Goal: Transaction & Acquisition: Purchase product/service

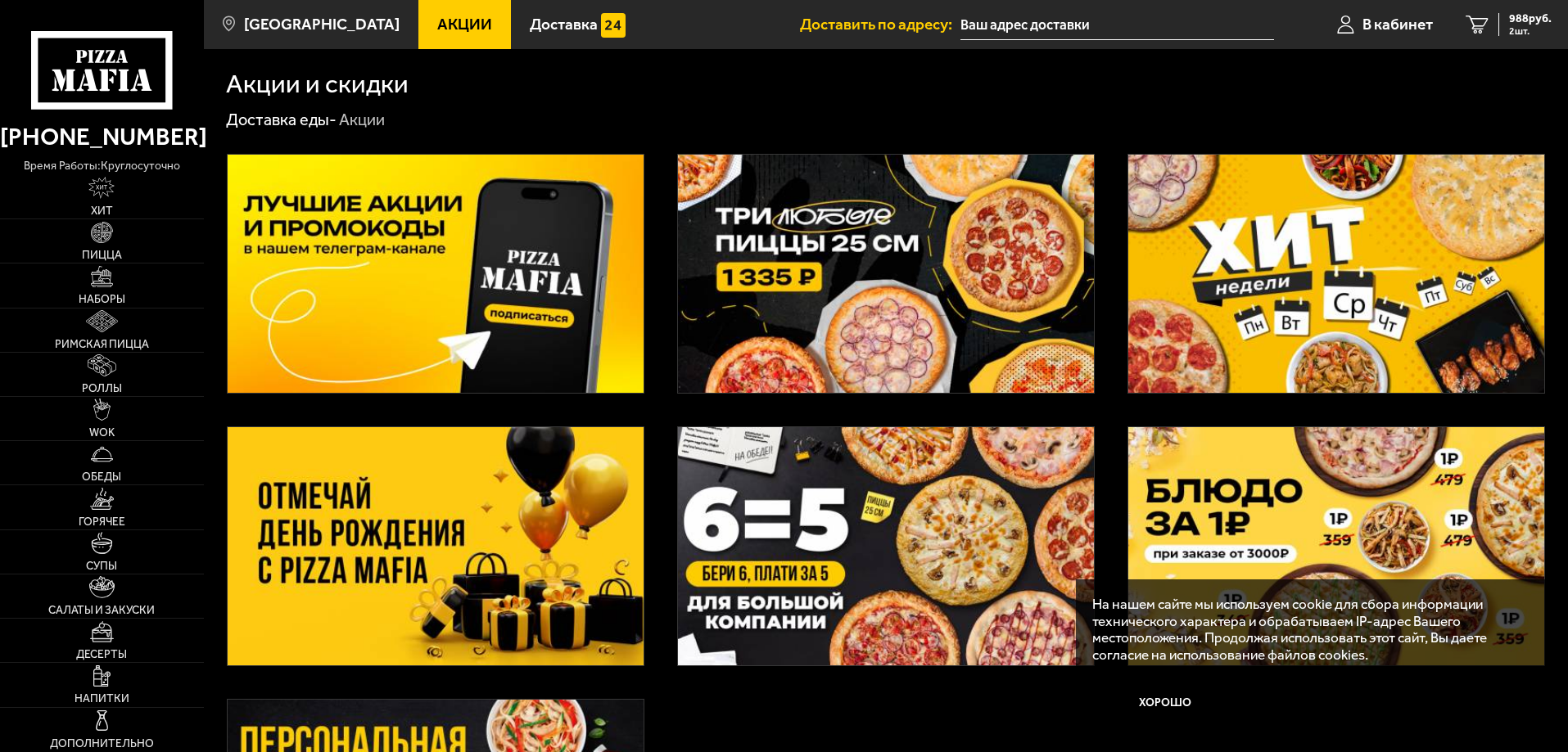
scroll to position [343, 0]
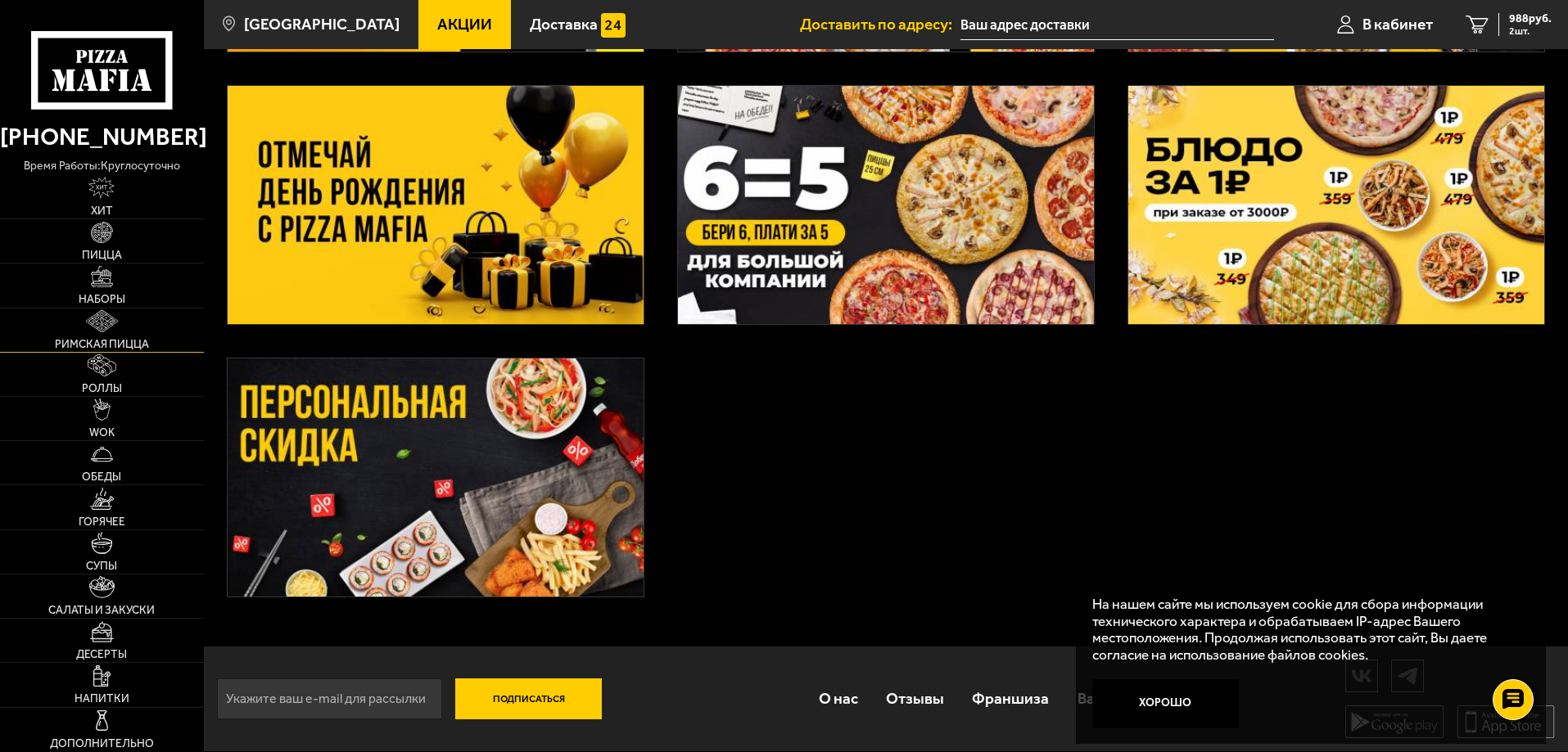
click at [126, 329] on link "Римская пицца" at bounding box center [102, 330] width 204 height 44
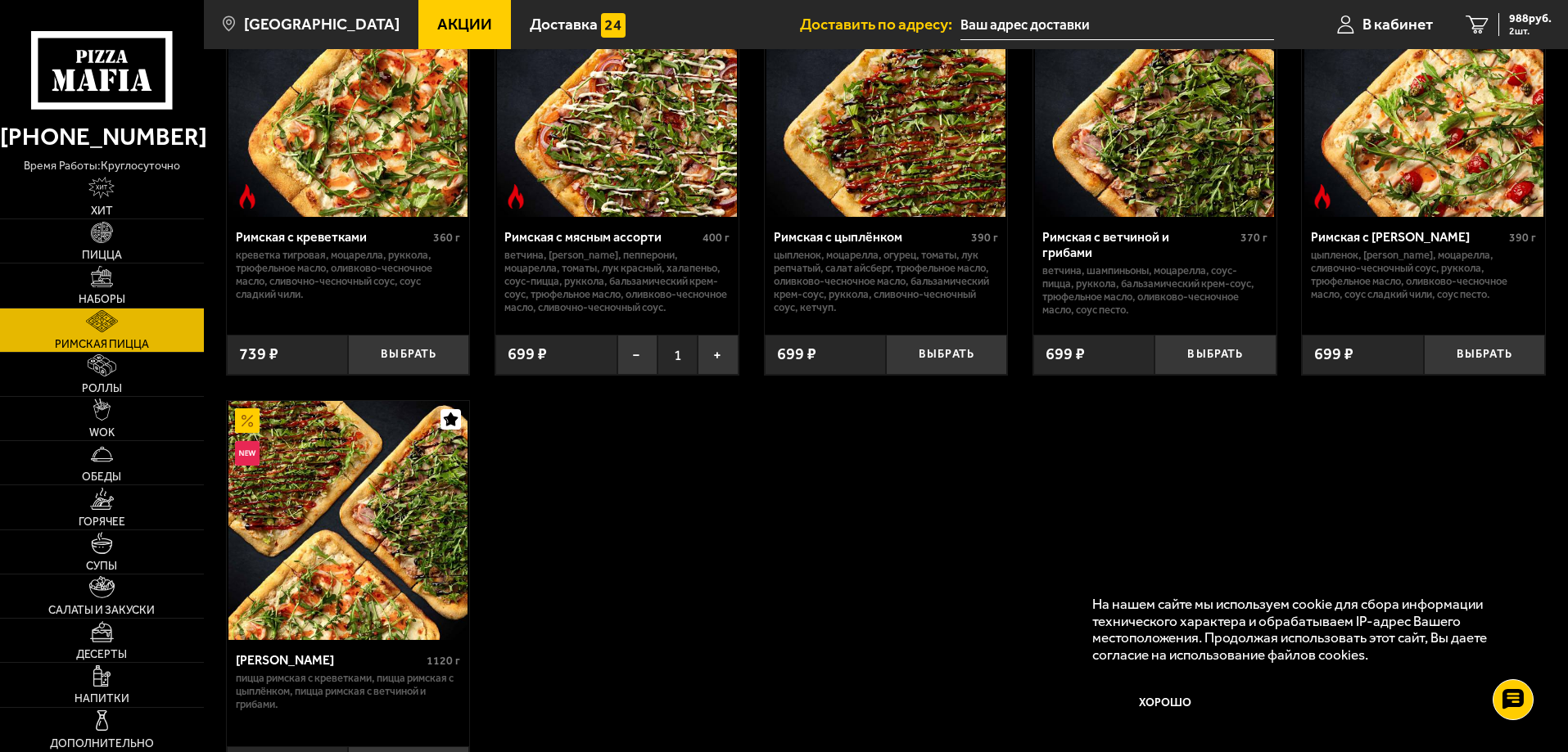
scroll to position [163, 0]
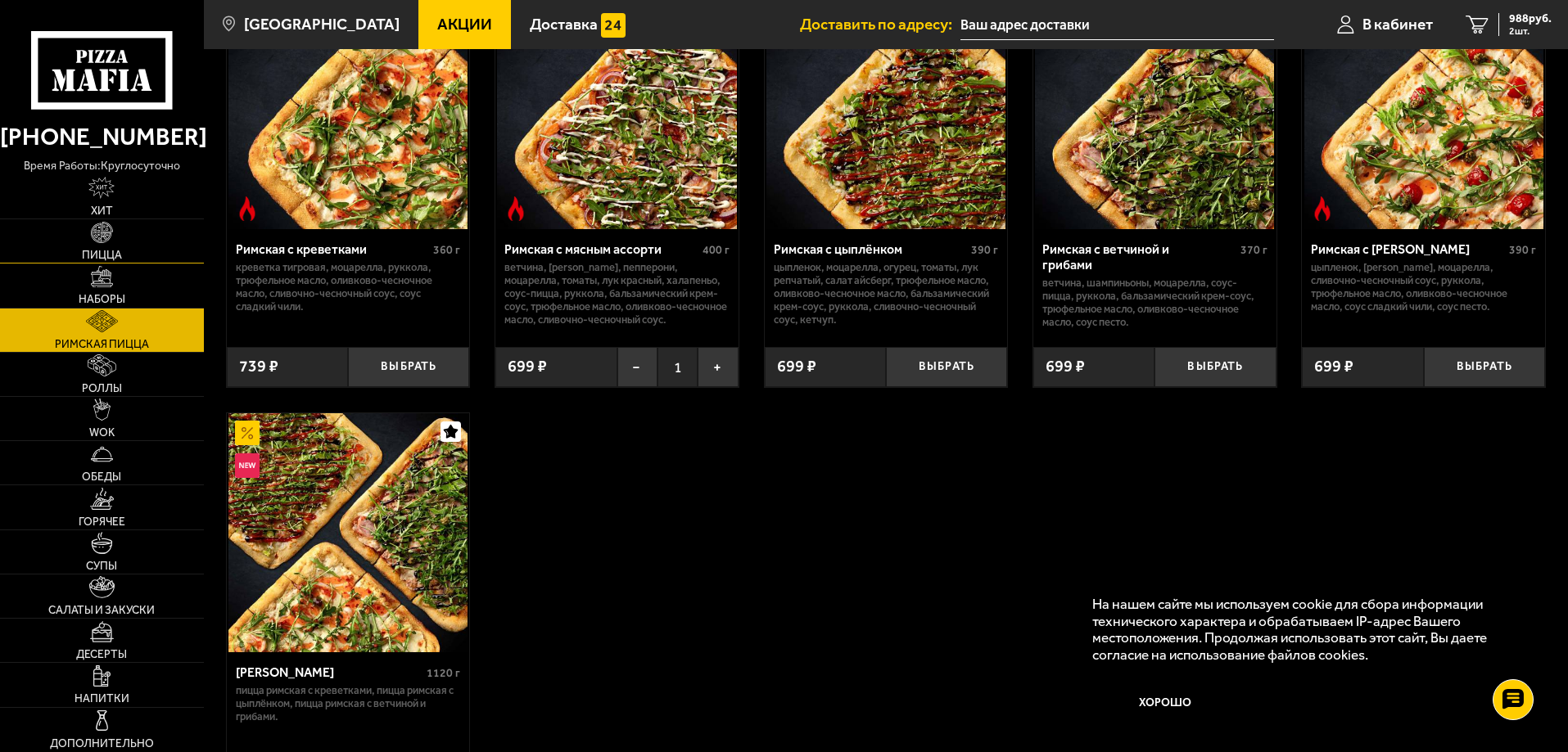
click at [102, 231] on img at bounding box center [102, 233] width 22 height 22
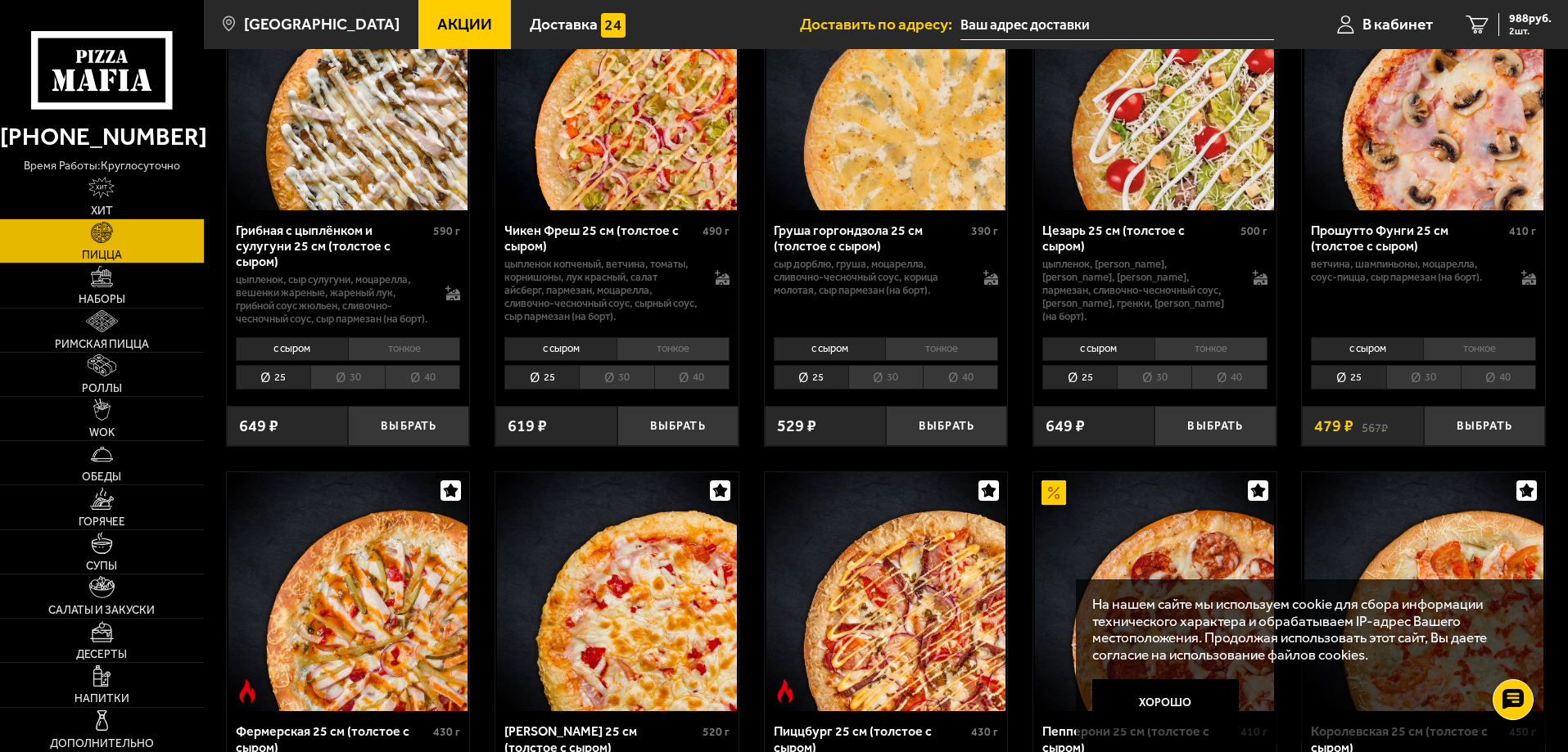
scroll to position [655, 0]
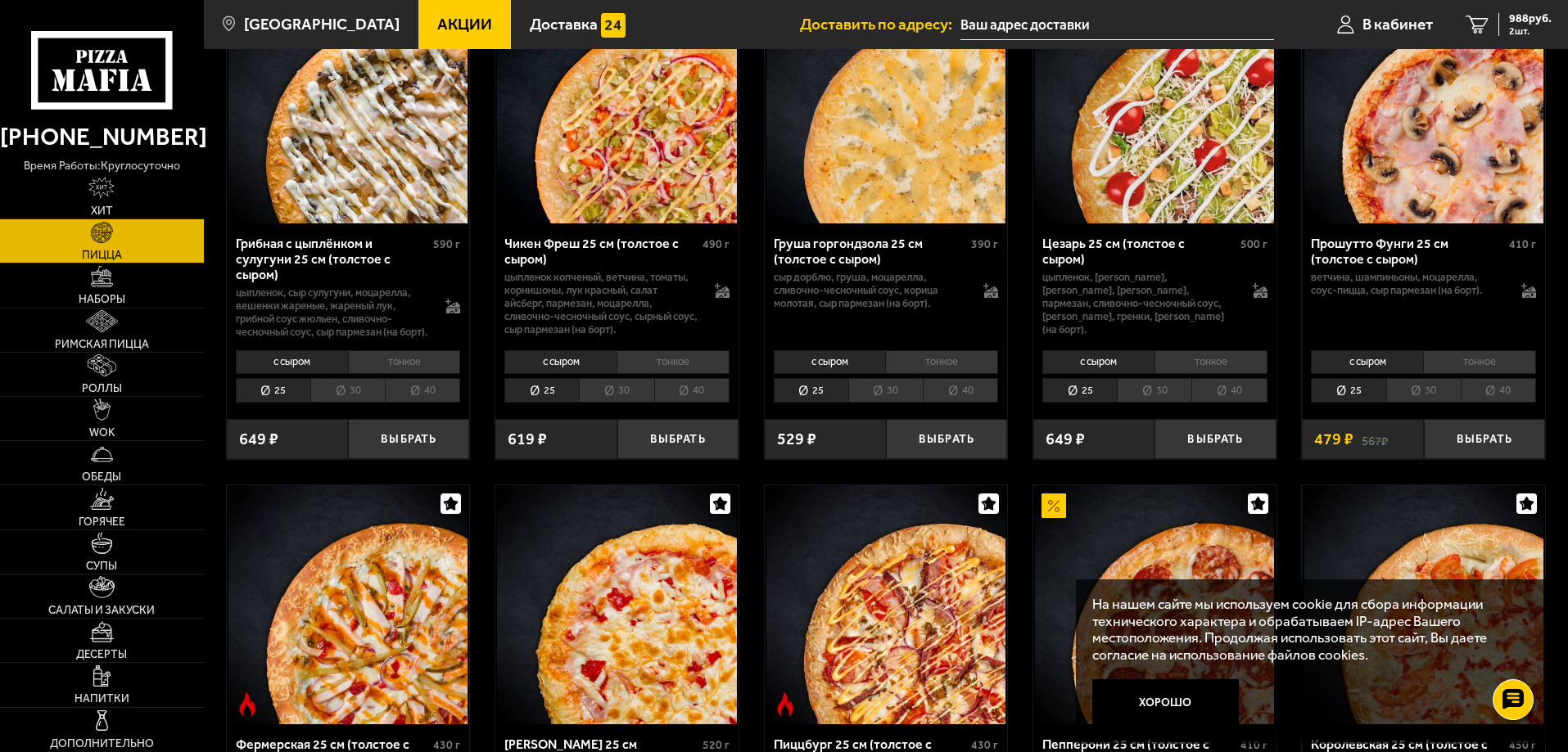
click at [1191, 374] on li "тонкое" at bounding box center [1211, 362] width 113 height 23
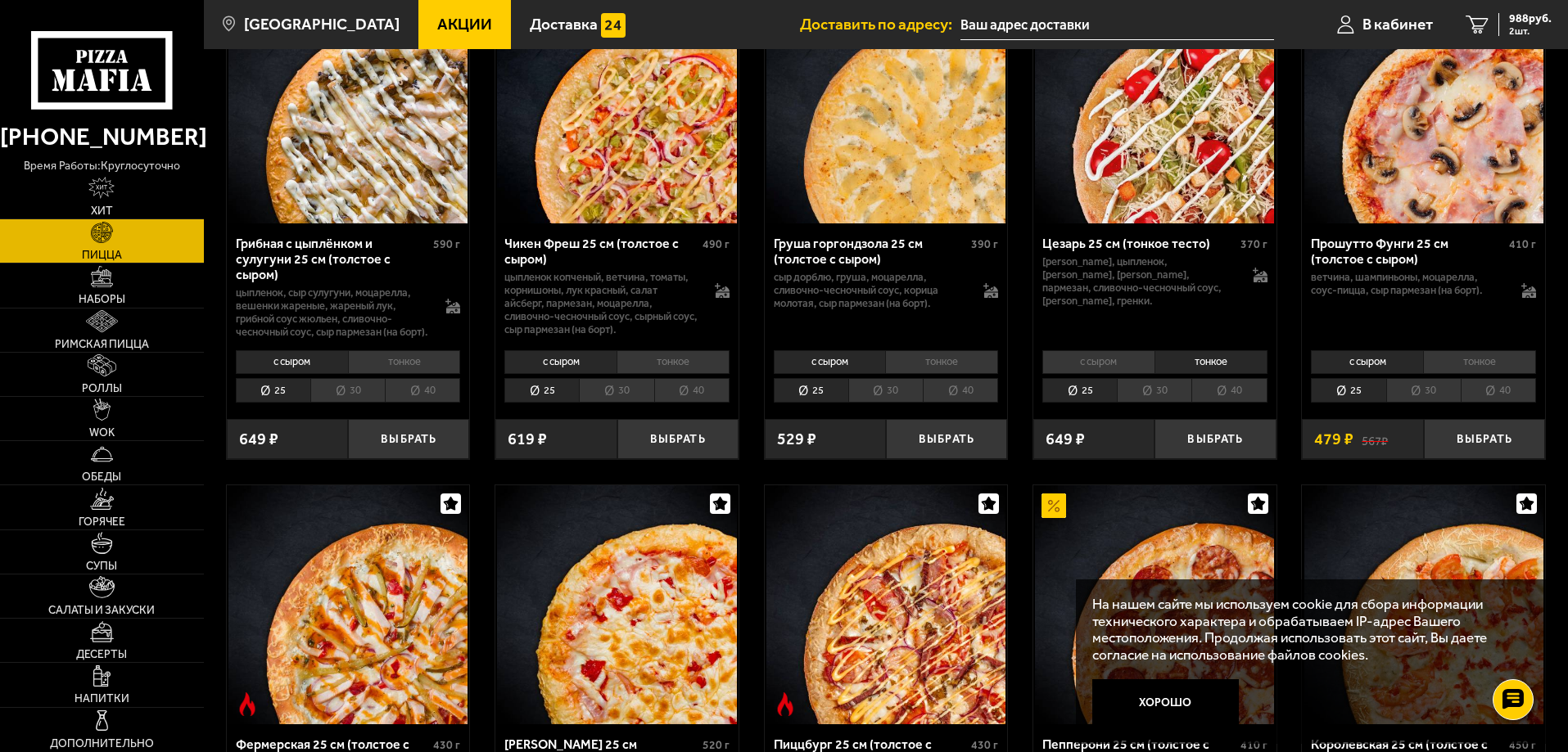
click at [1127, 374] on li "с сыром" at bounding box center [1098, 362] width 112 height 23
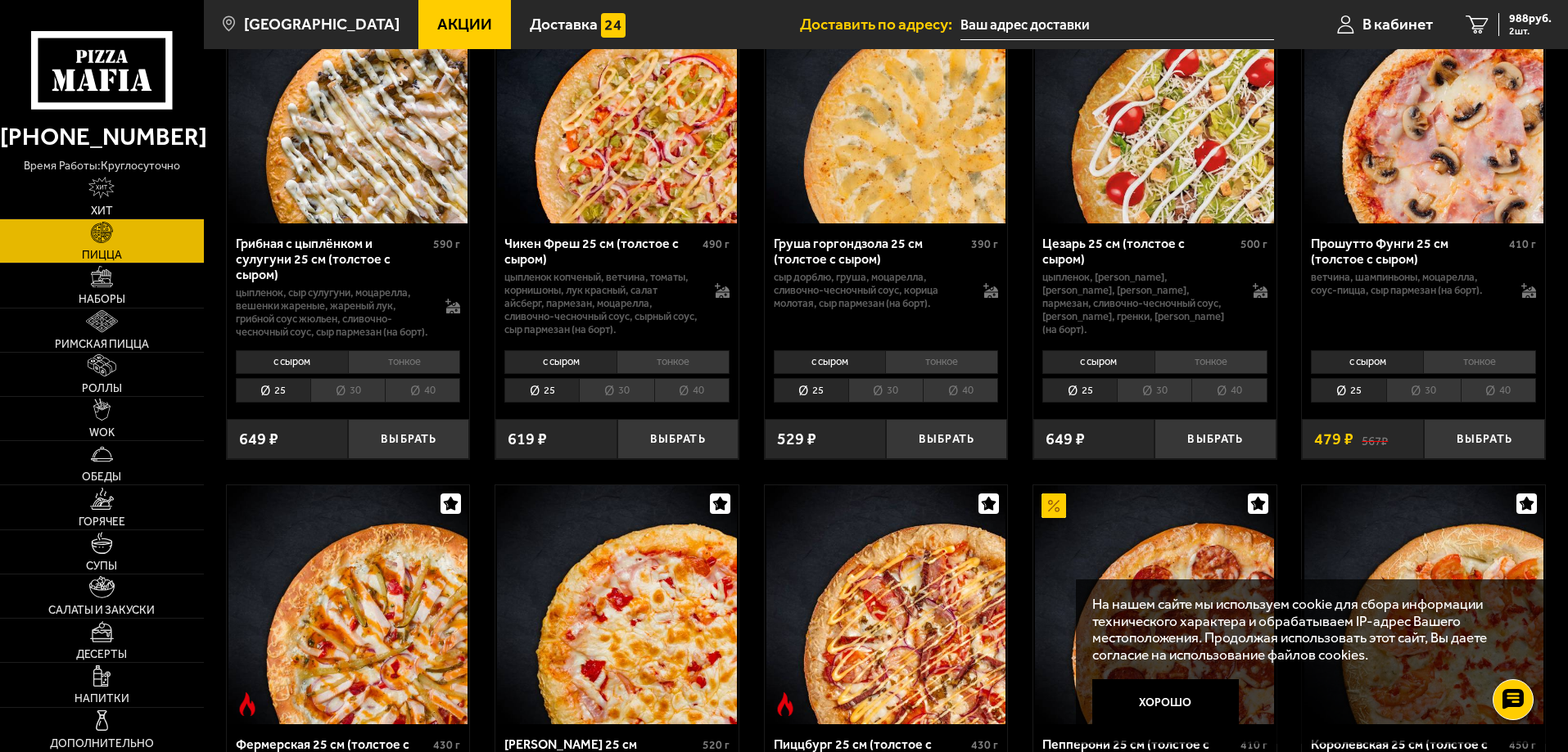
click at [1146, 403] on li "30" at bounding box center [1154, 391] width 74 height 26
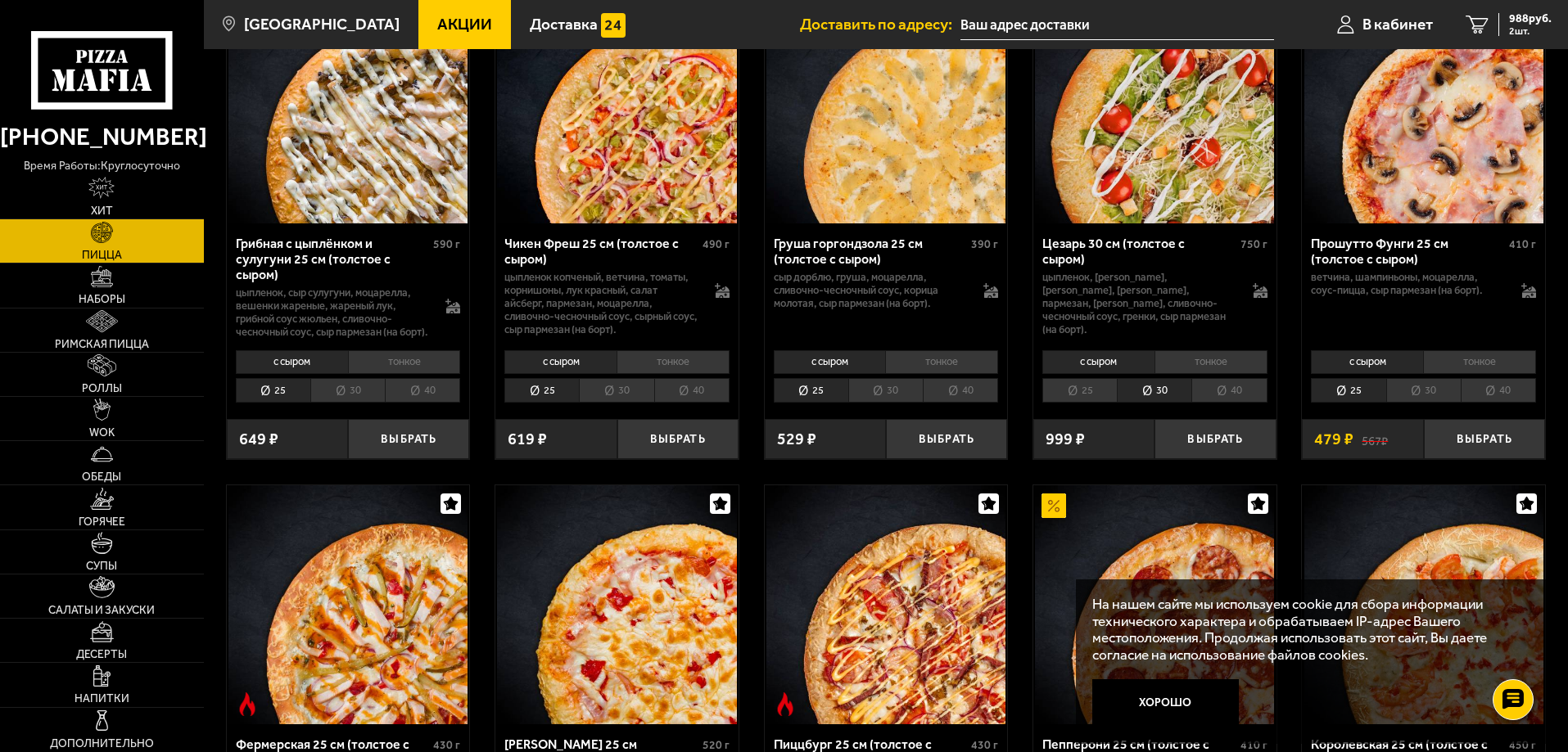
click at [1093, 403] on li "25" at bounding box center [1079, 391] width 74 height 26
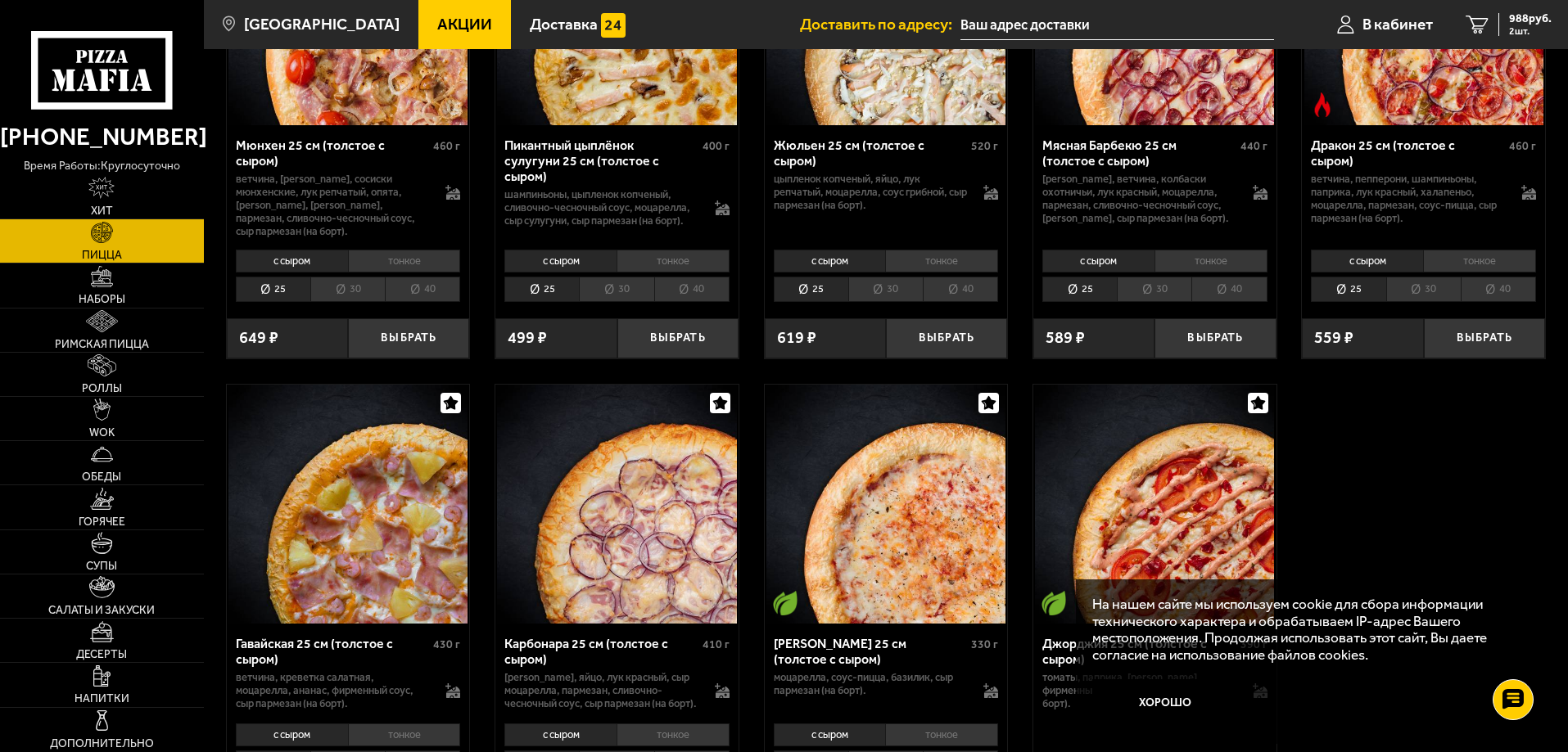
scroll to position [2209, 0]
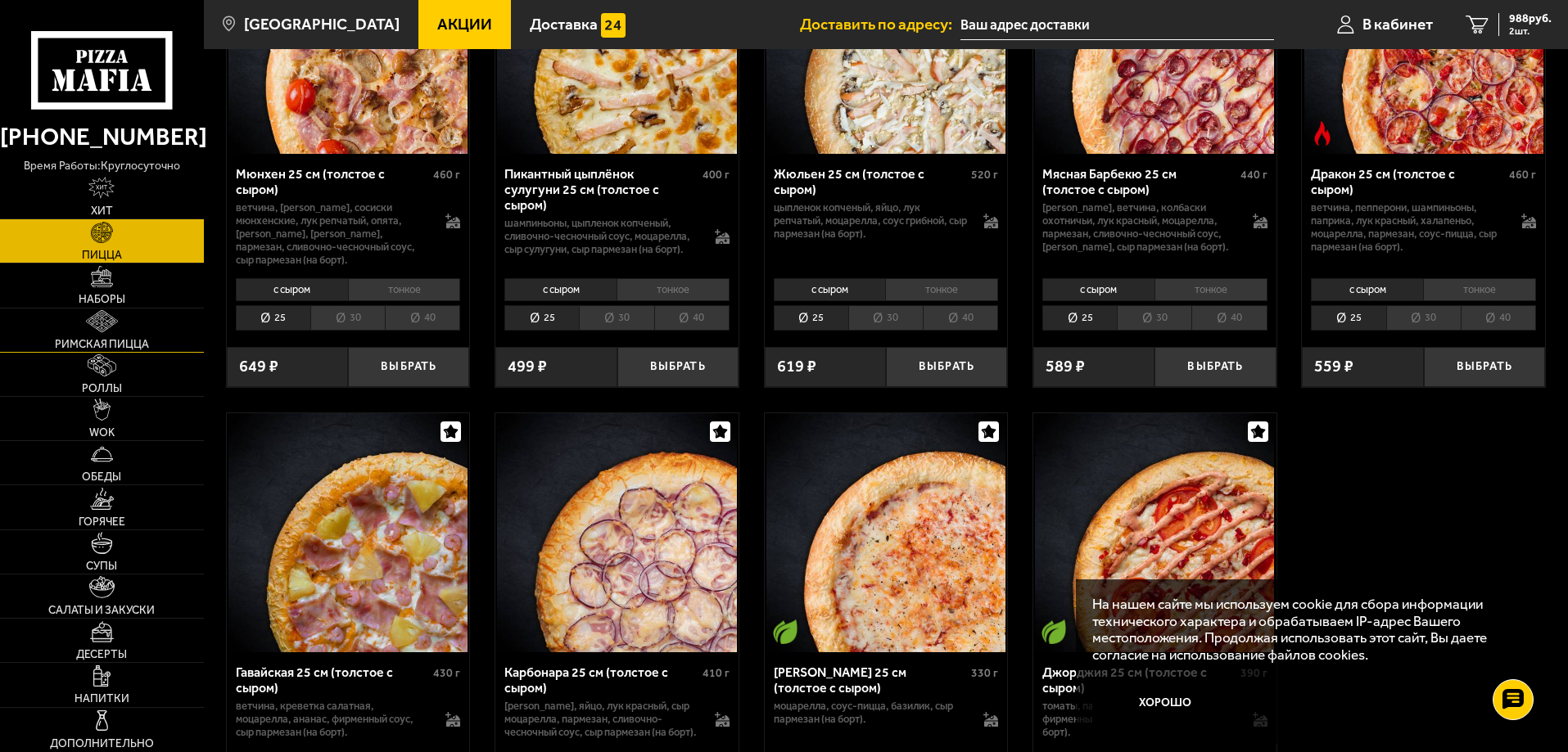
click at [97, 332] on link "Римская пицца" at bounding box center [102, 330] width 204 height 44
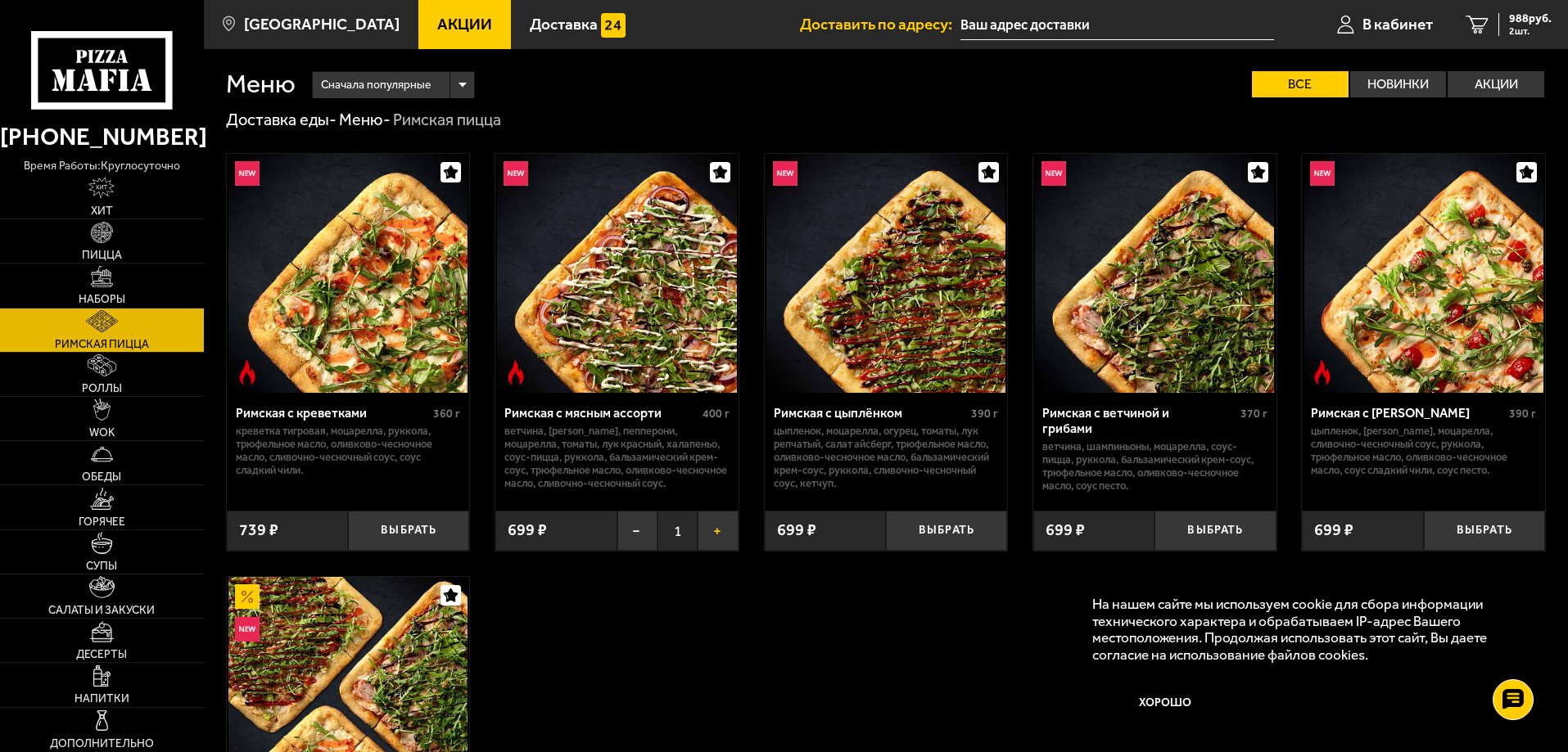
click at [715, 551] on button "+" at bounding box center [718, 530] width 40 height 40
click at [638, 551] on button "−" at bounding box center [637, 530] width 40 height 40
click at [134, 505] on link "Горячее" at bounding box center [102, 507] width 204 height 44
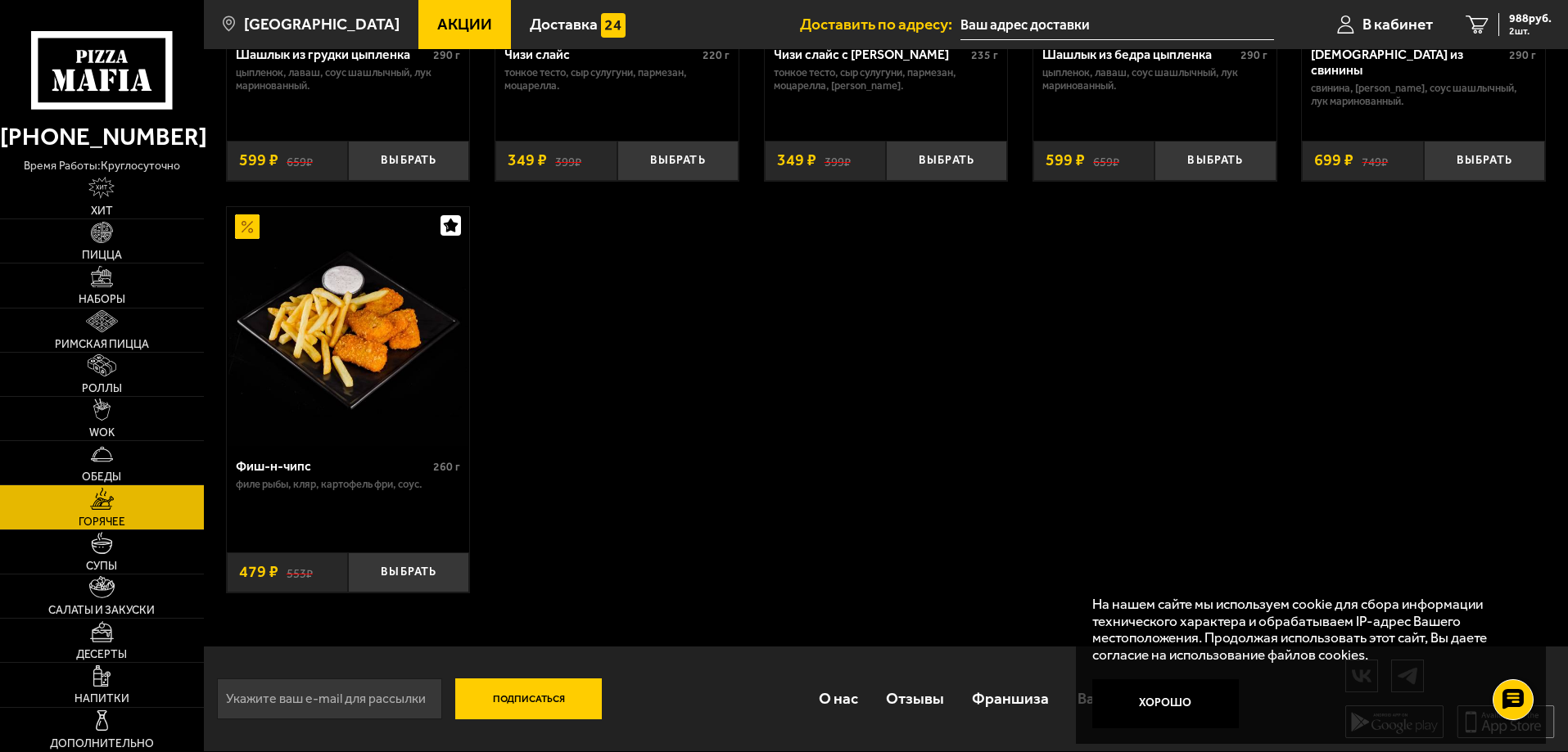
scroll to position [1286, 0]
click at [109, 275] on img at bounding box center [102, 276] width 22 height 22
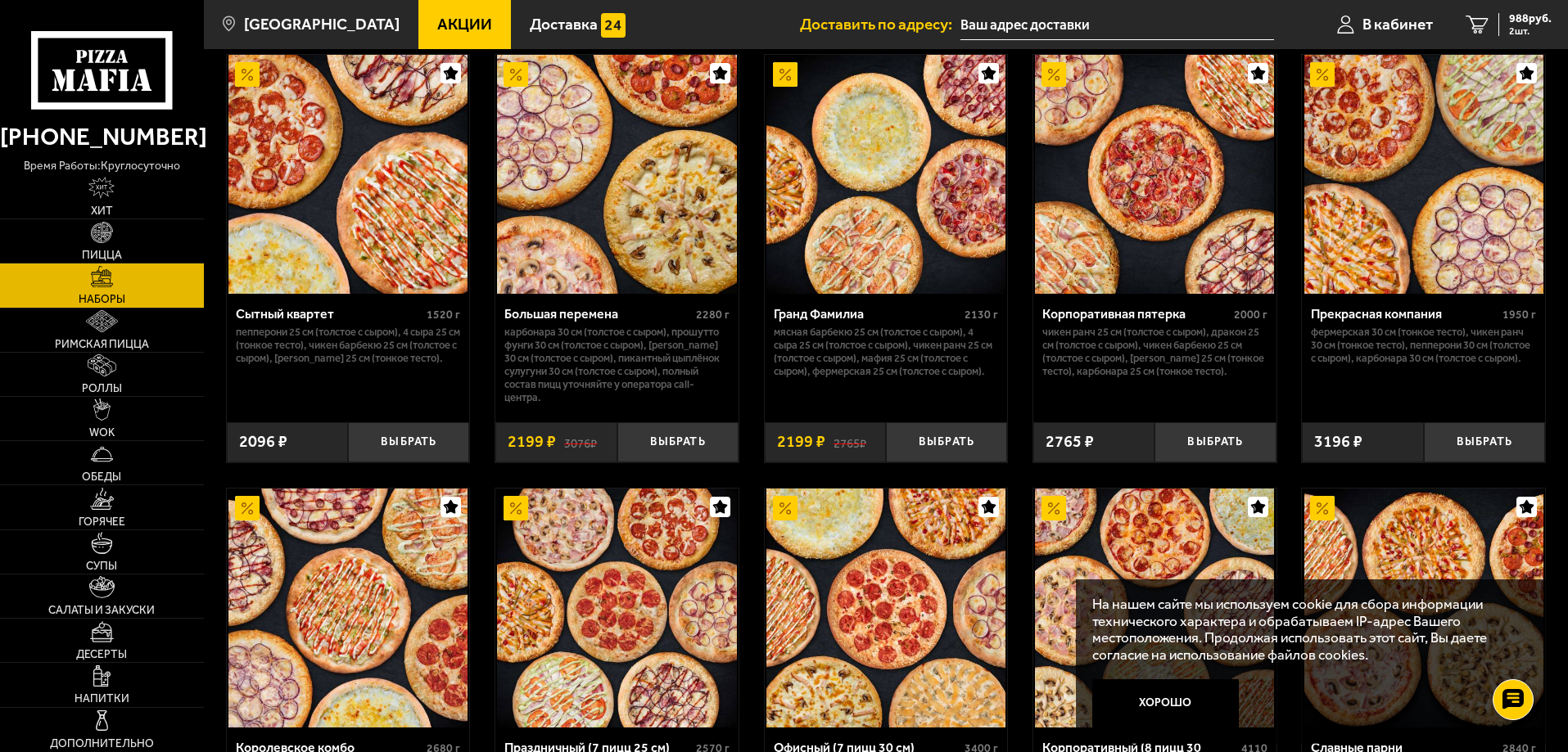
scroll to position [2128, 0]
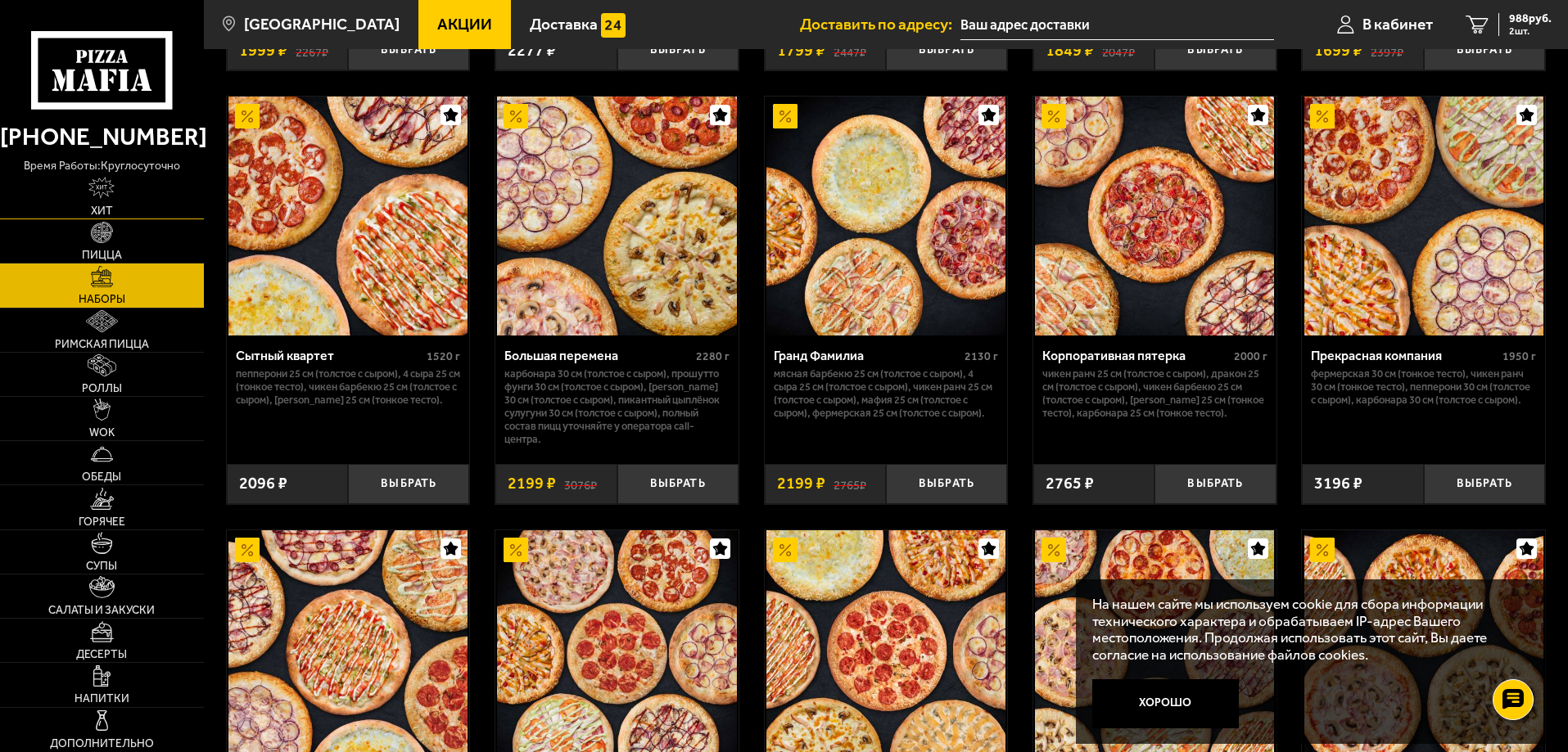
click at [109, 205] on span "Хит" at bounding box center [102, 211] width 22 height 12
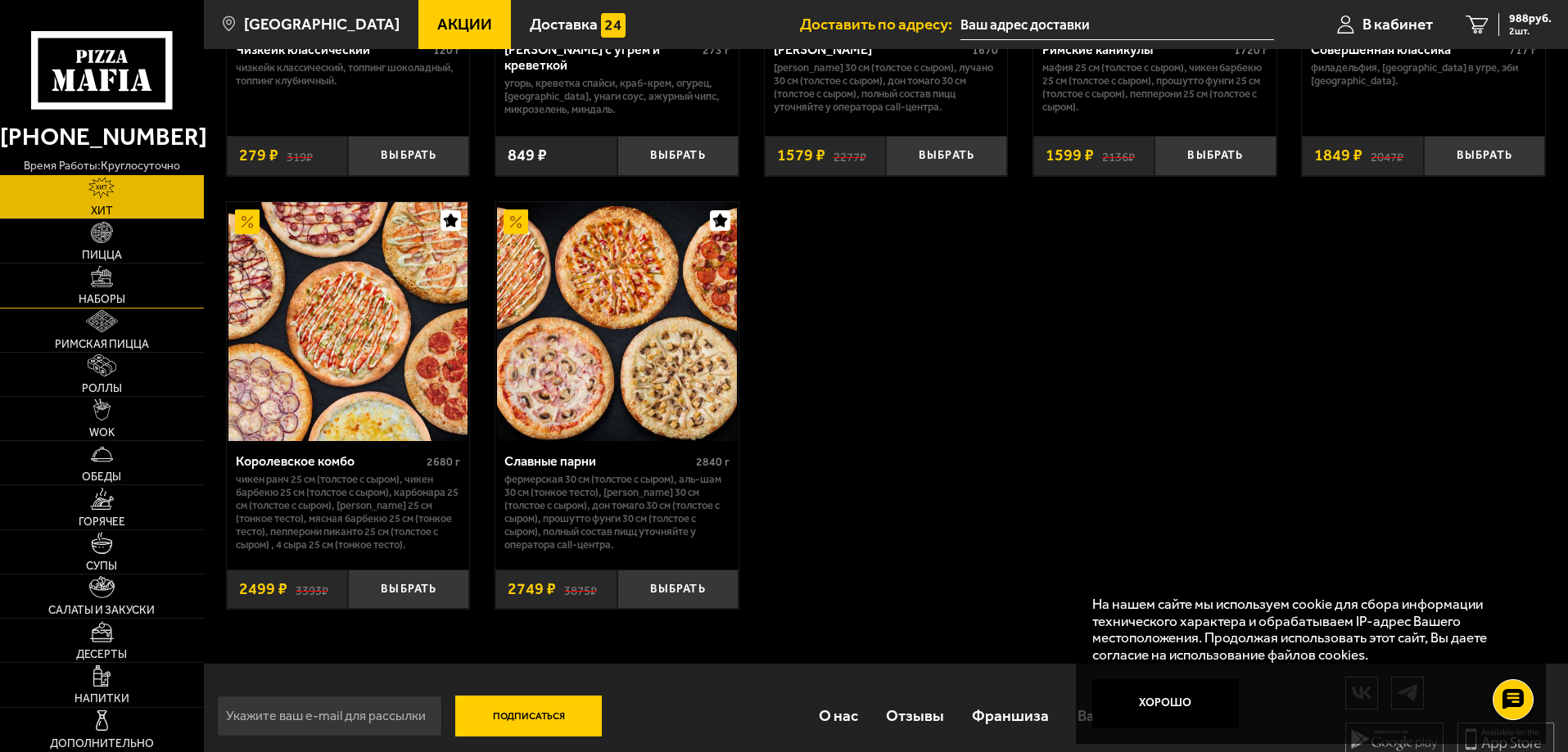
scroll to position [1228, 0]
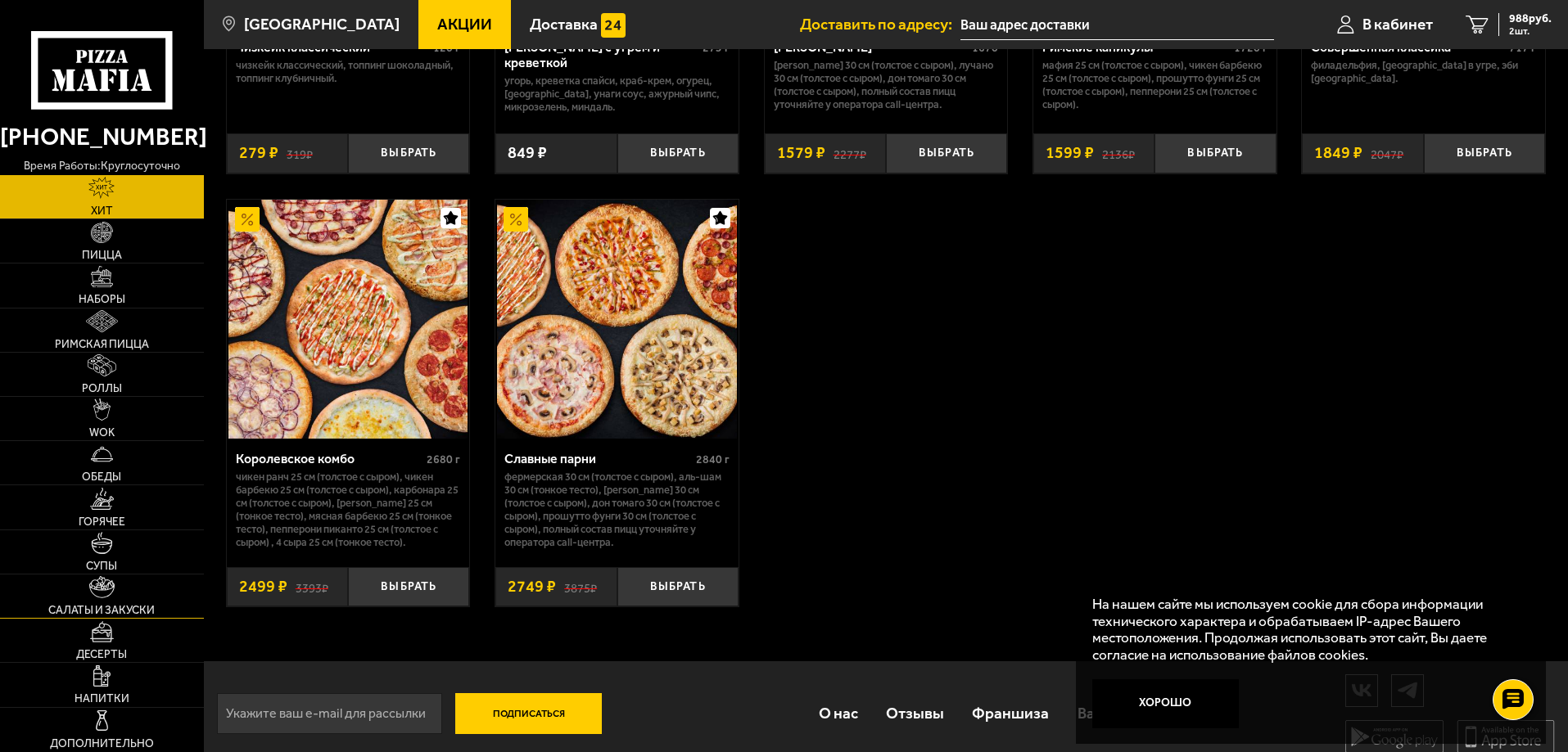
click at [132, 597] on link "Салаты и закуски" at bounding box center [102, 596] width 204 height 44
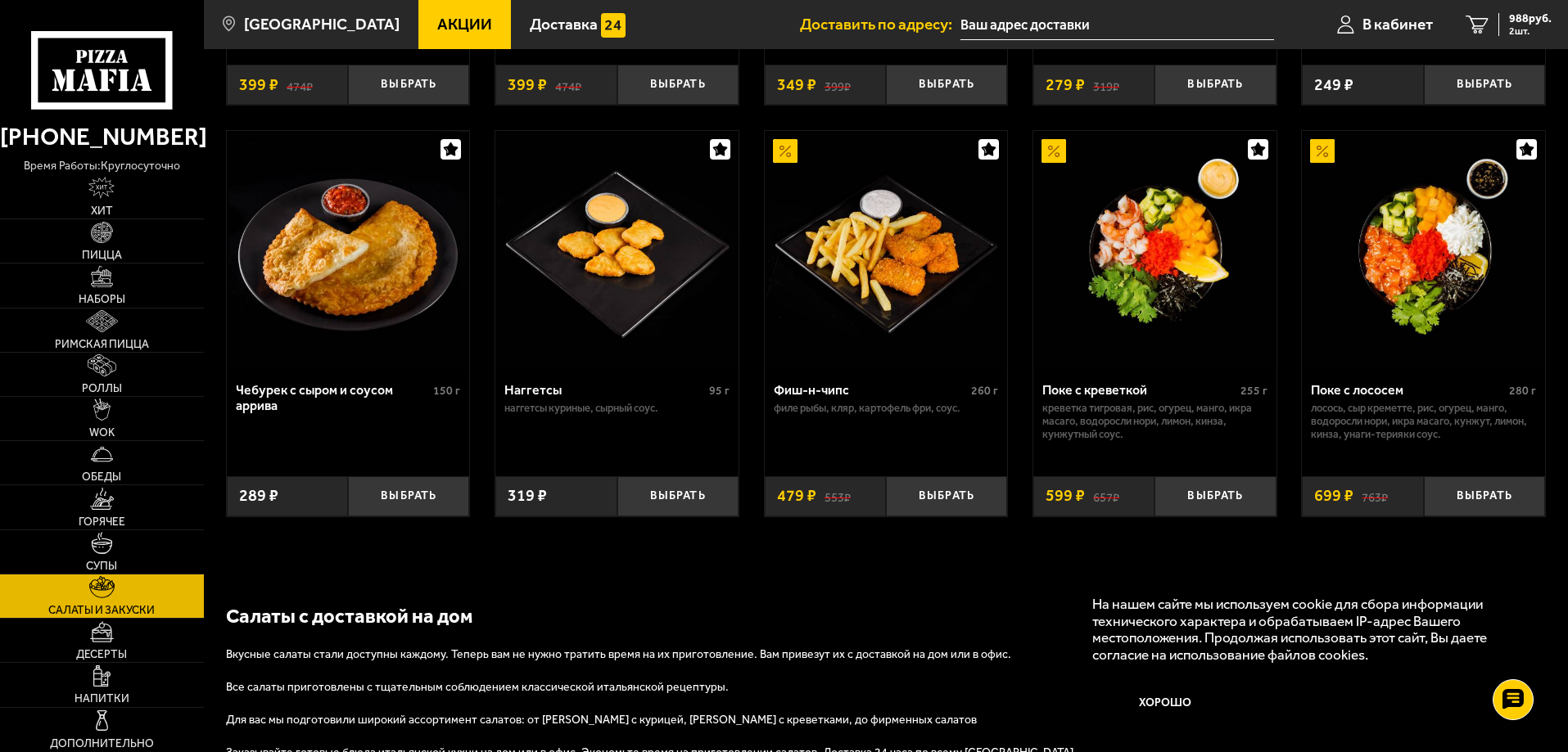
scroll to position [982, 0]
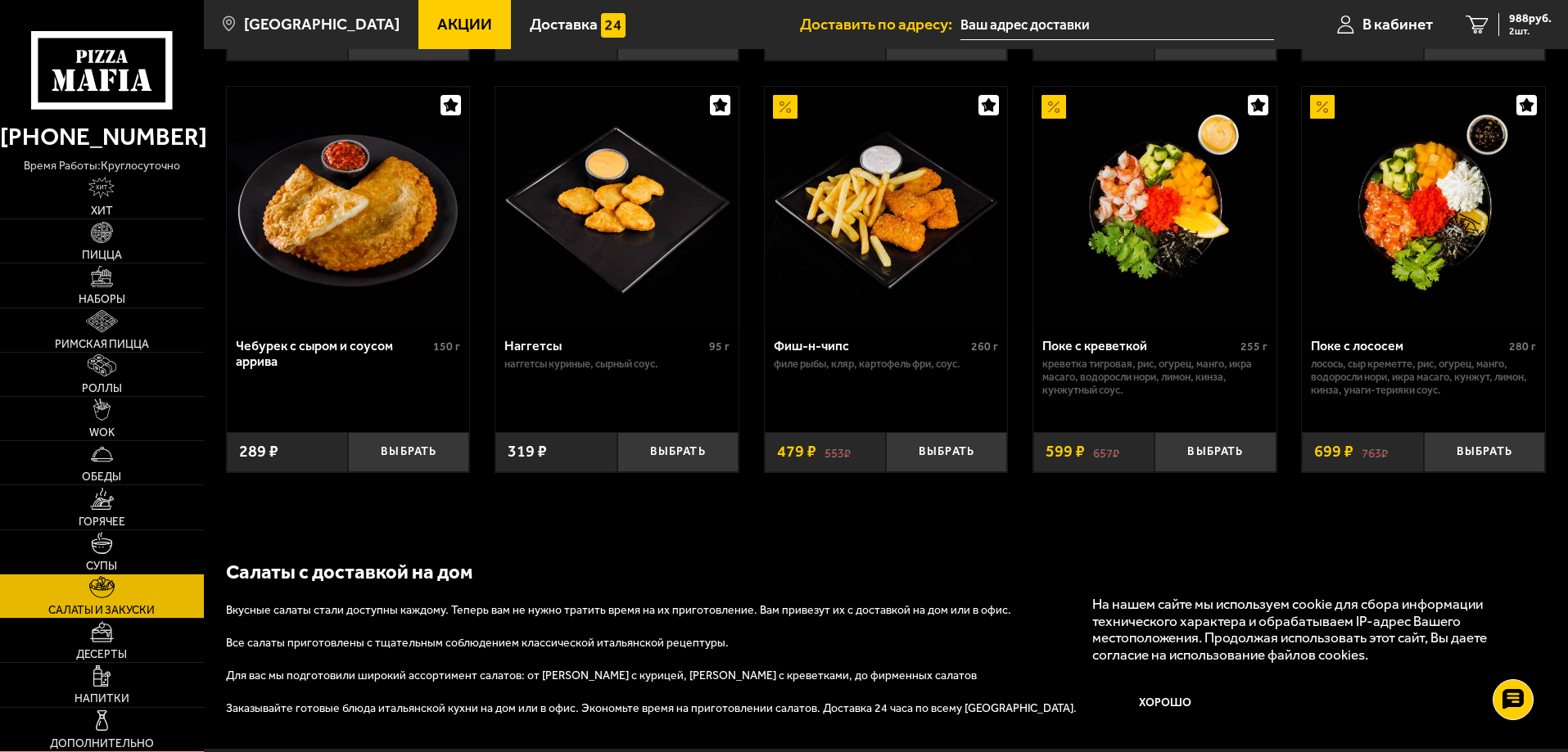
click at [117, 718] on link "Дополнительно" at bounding box center [102, 730] width 204 height 44
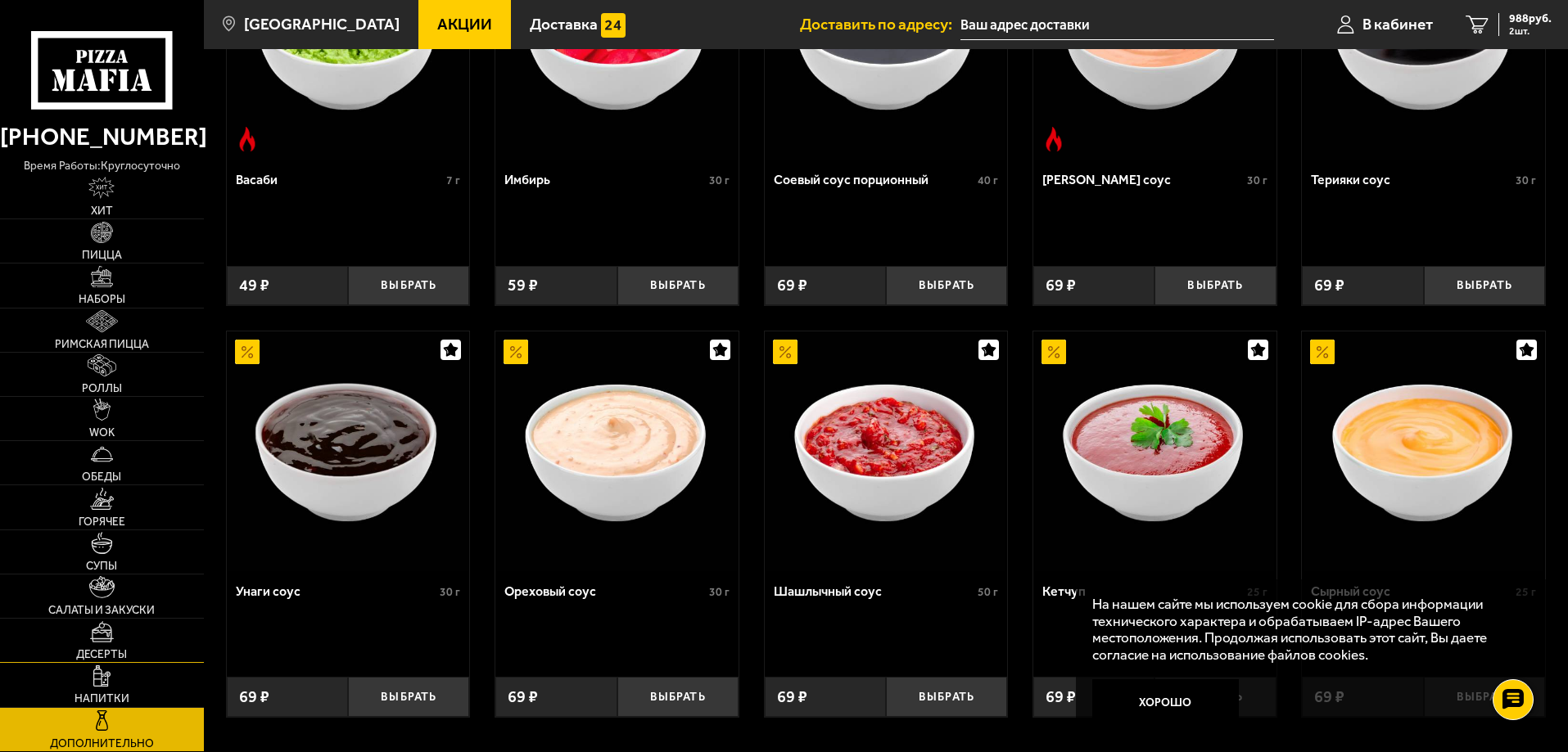
scroll to position [736, 0]
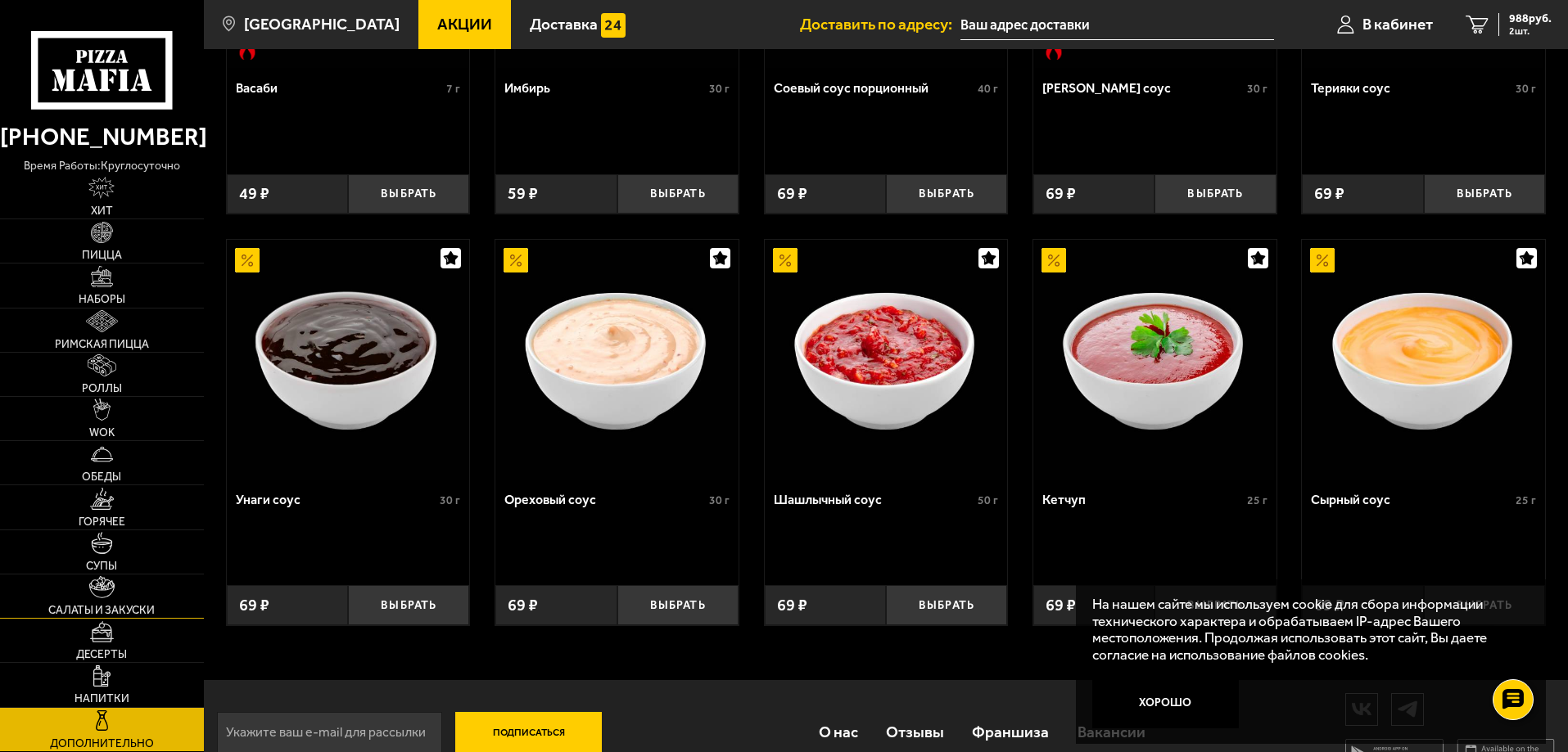
click at [105, 604] on span "Салаты и закуски" at bounding box center [101, 610] width 106 height 12
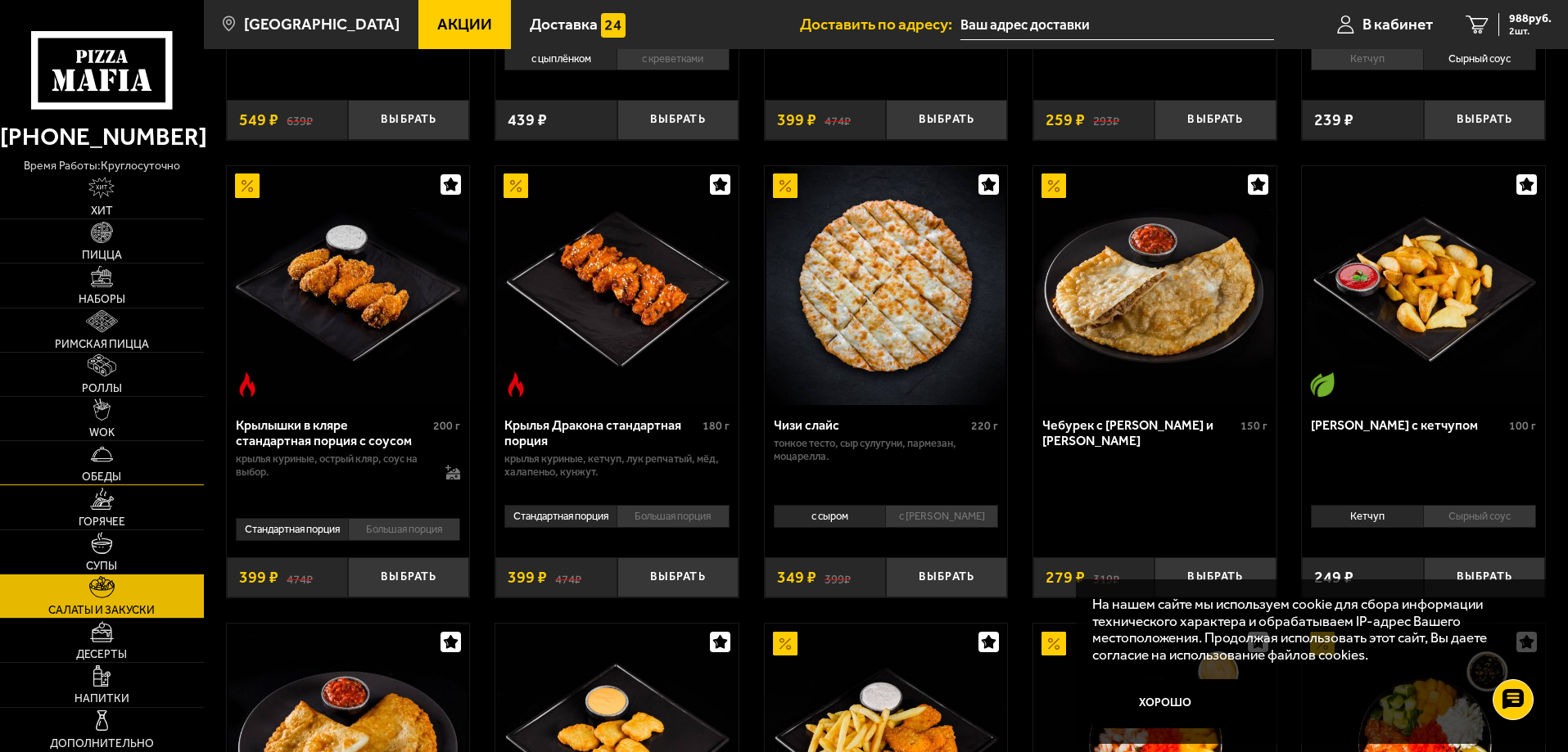
scroll to position [246, 0]
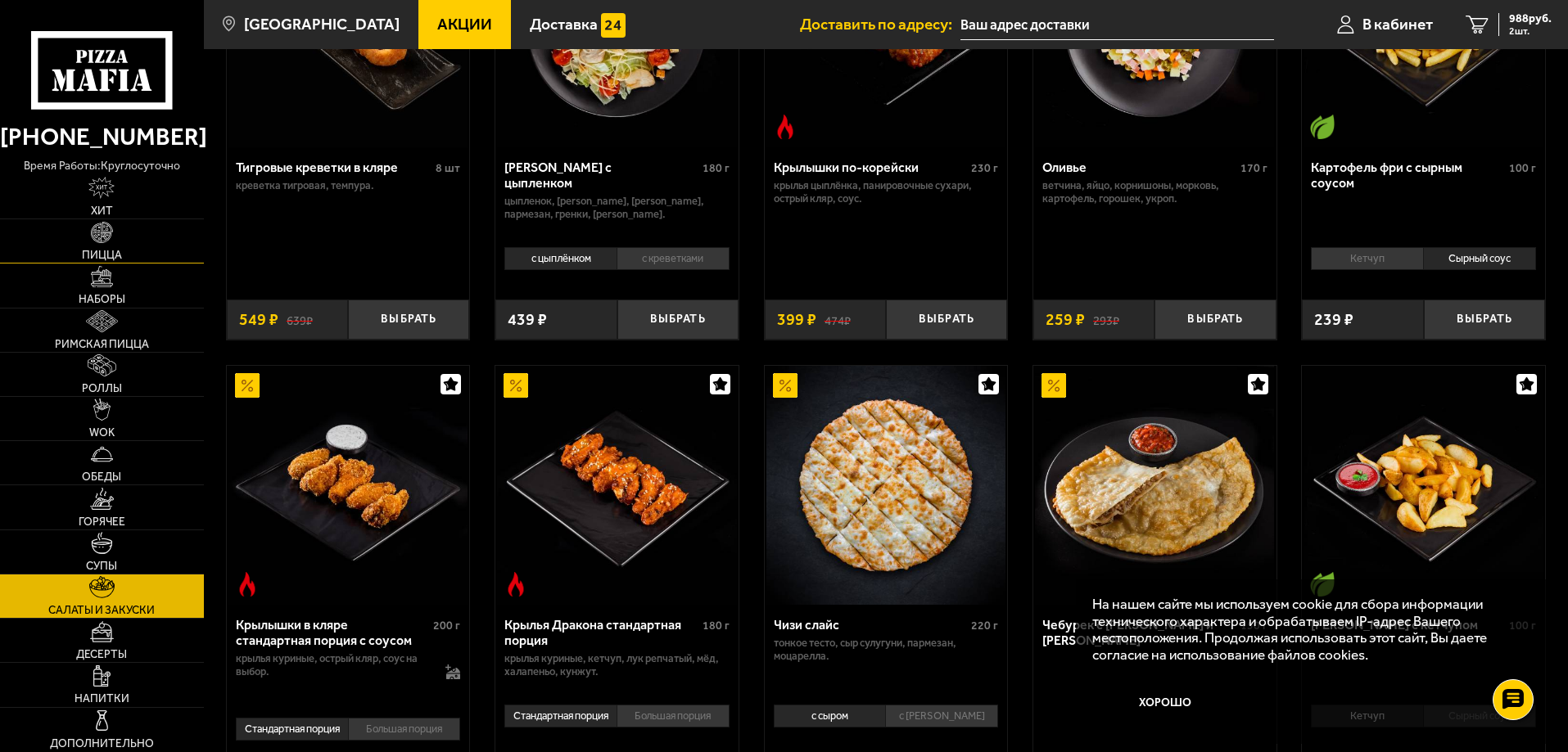
click at [110, 252] on span "Пицца" at bounding box center [102, 256] width 40 height 12
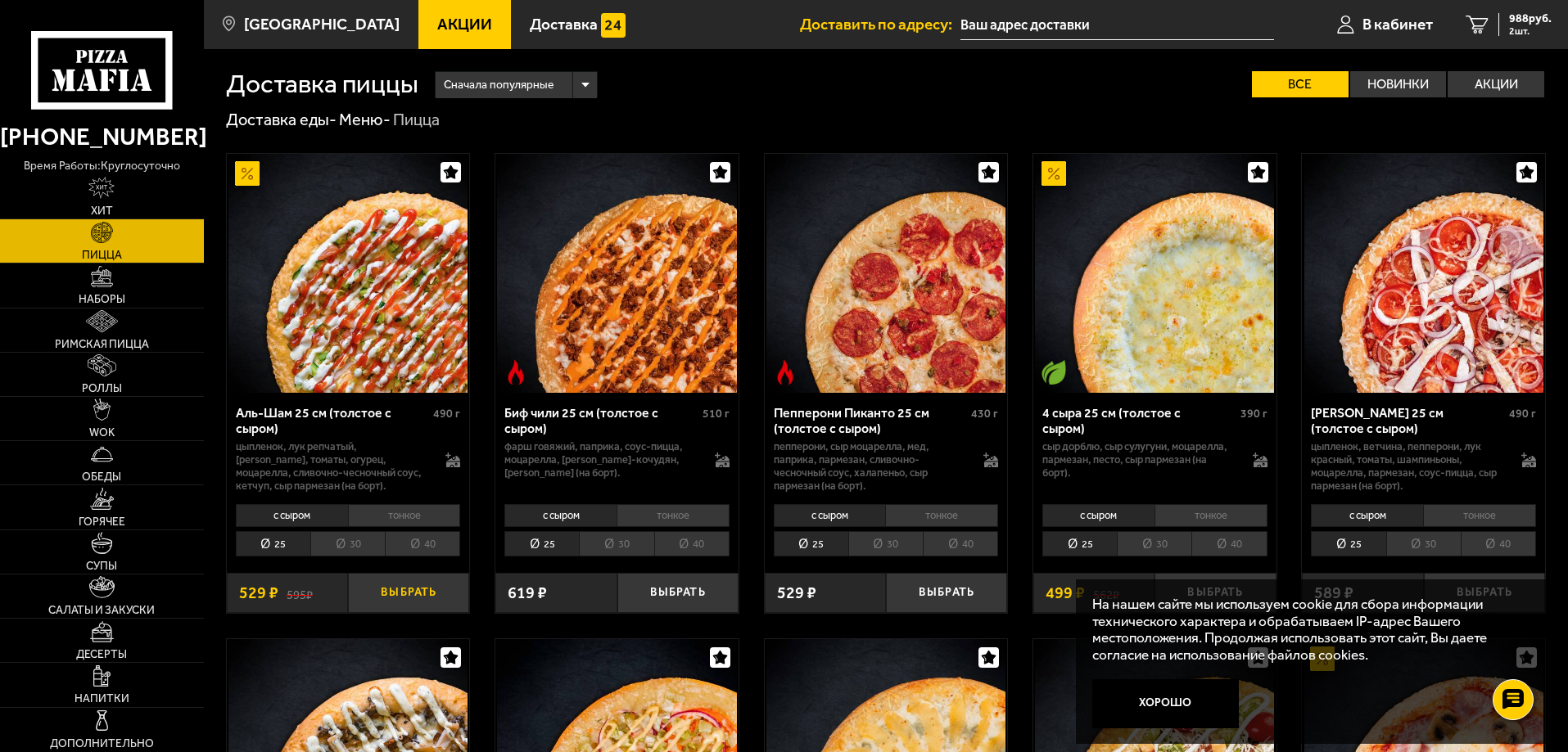
click at [410, 599] on button "Выбрать" at bounding box center [408, 592] width 121 height 40
click at [1499, 23] on div "1517 руб. 3 шт." at bounding box center [1521, 24] width 59 height 23
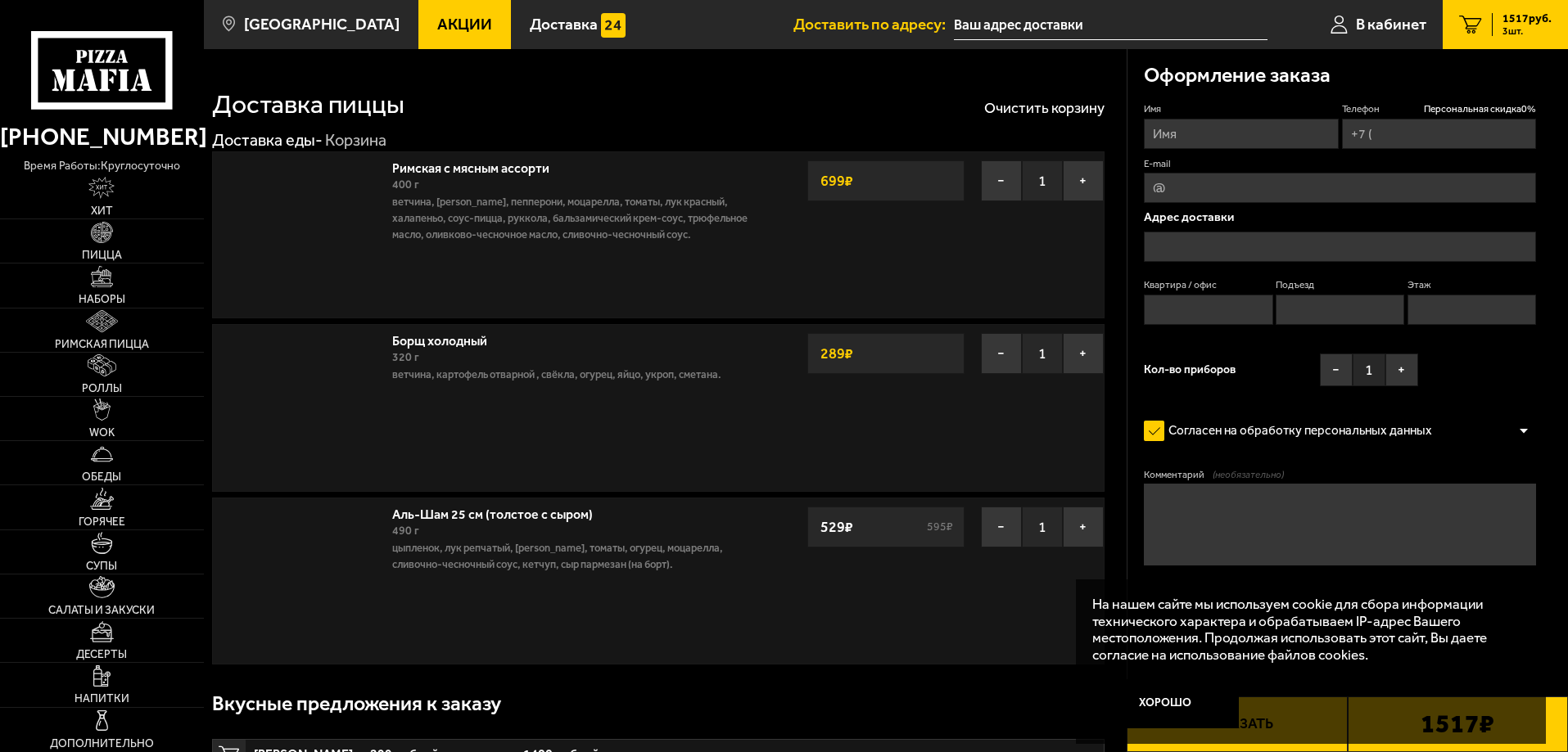
type input "[PHONE_NUMBER]"
type input "[STREET_ADDRESS]"
type input "78"
type input "1"
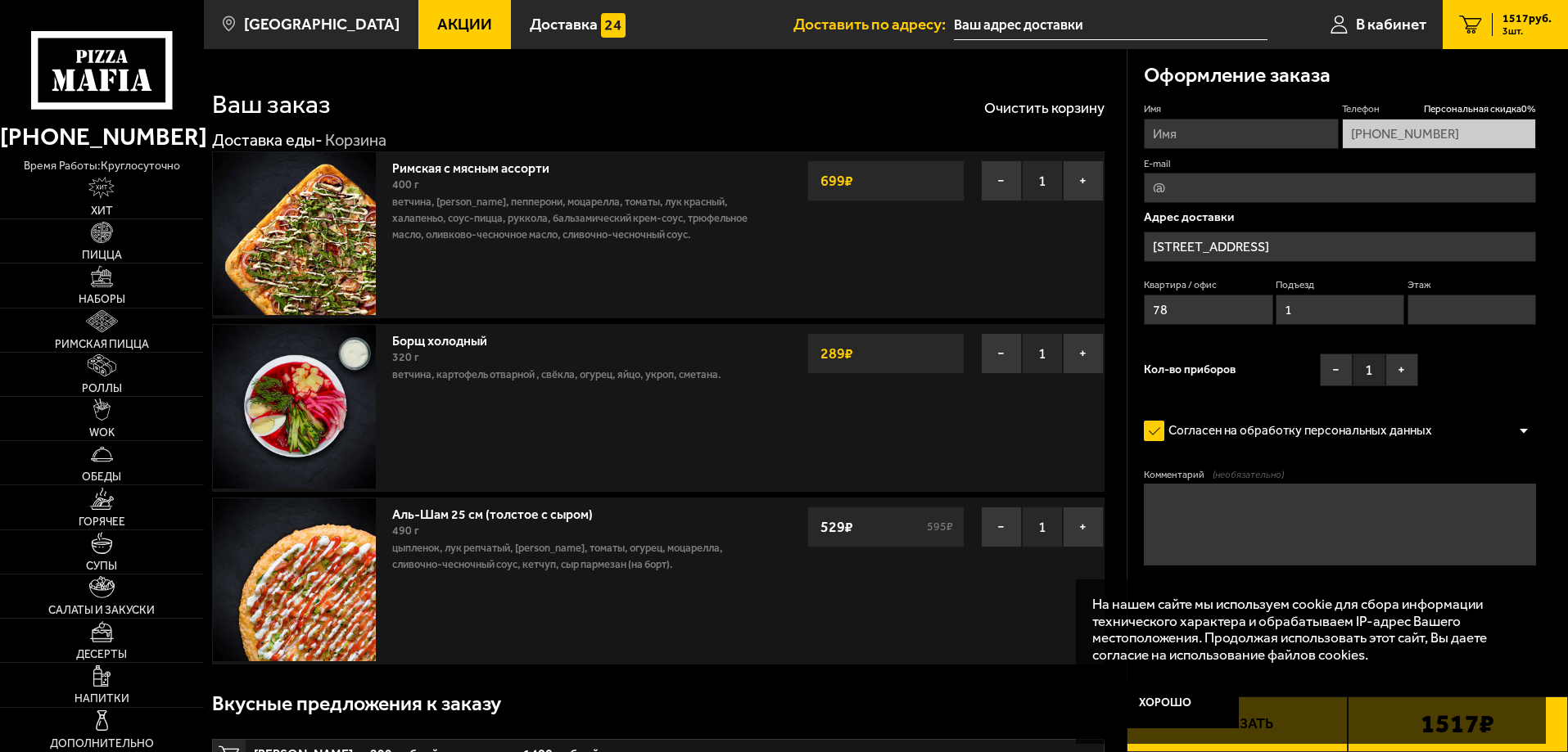
type input "[STREET_ADDRESS]"
click at [1364, 22] on span "В кабинет" at bounding box center [1391, 25] width 70 height 16
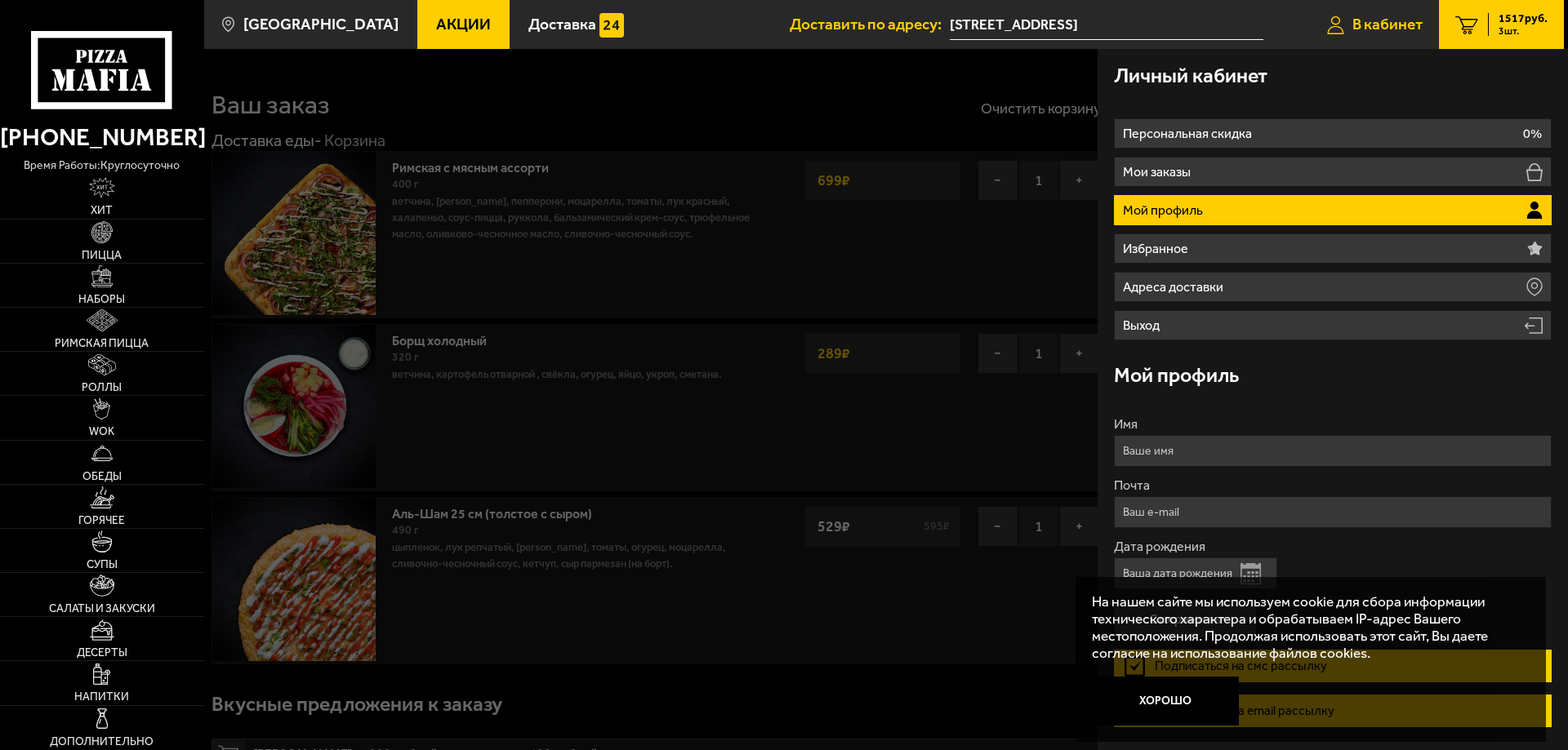
type input "[STREET_ADDRESS]"
click at [731, 283] on div at bounding box center [989, 424] width 1568 height 750
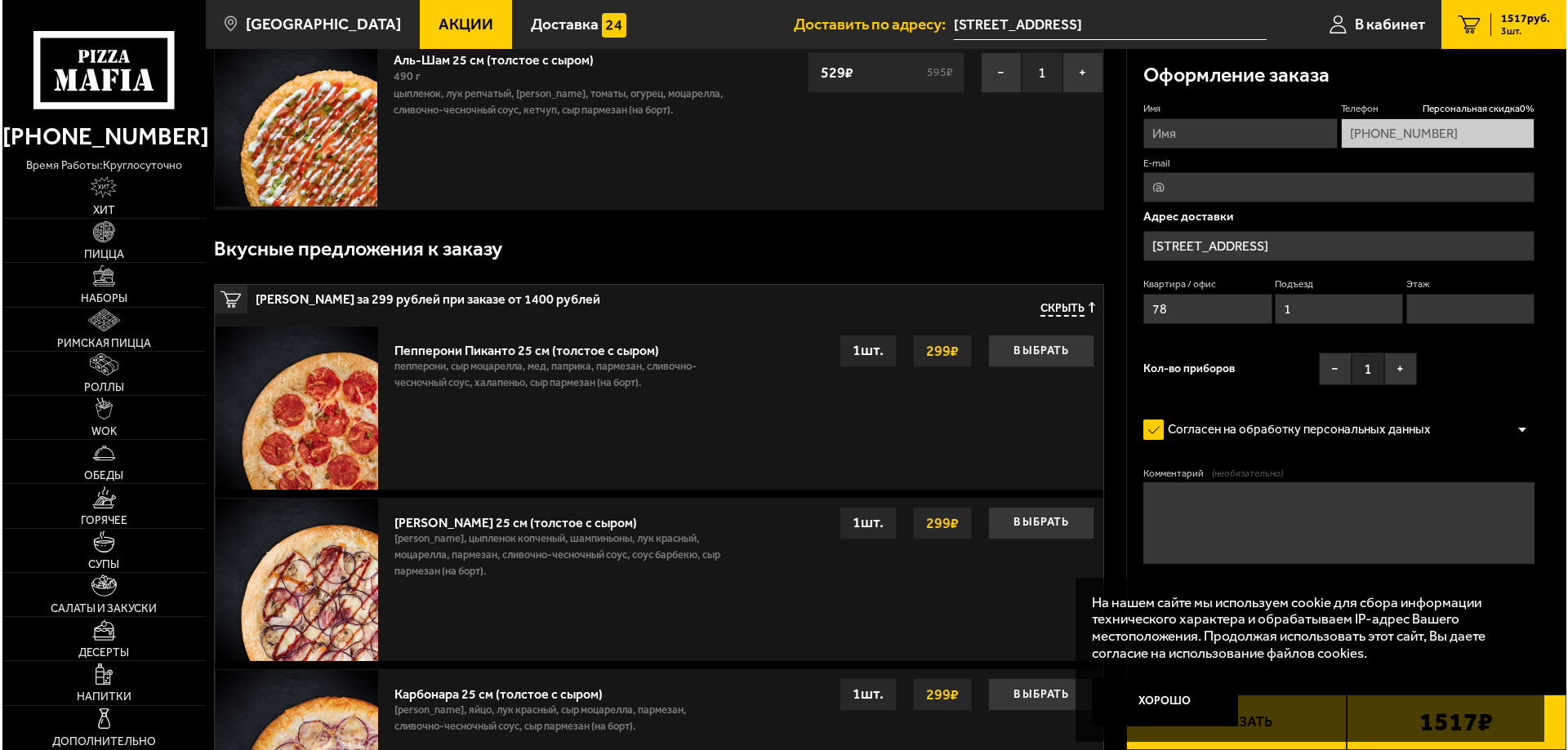
scroll to position [490, 0]
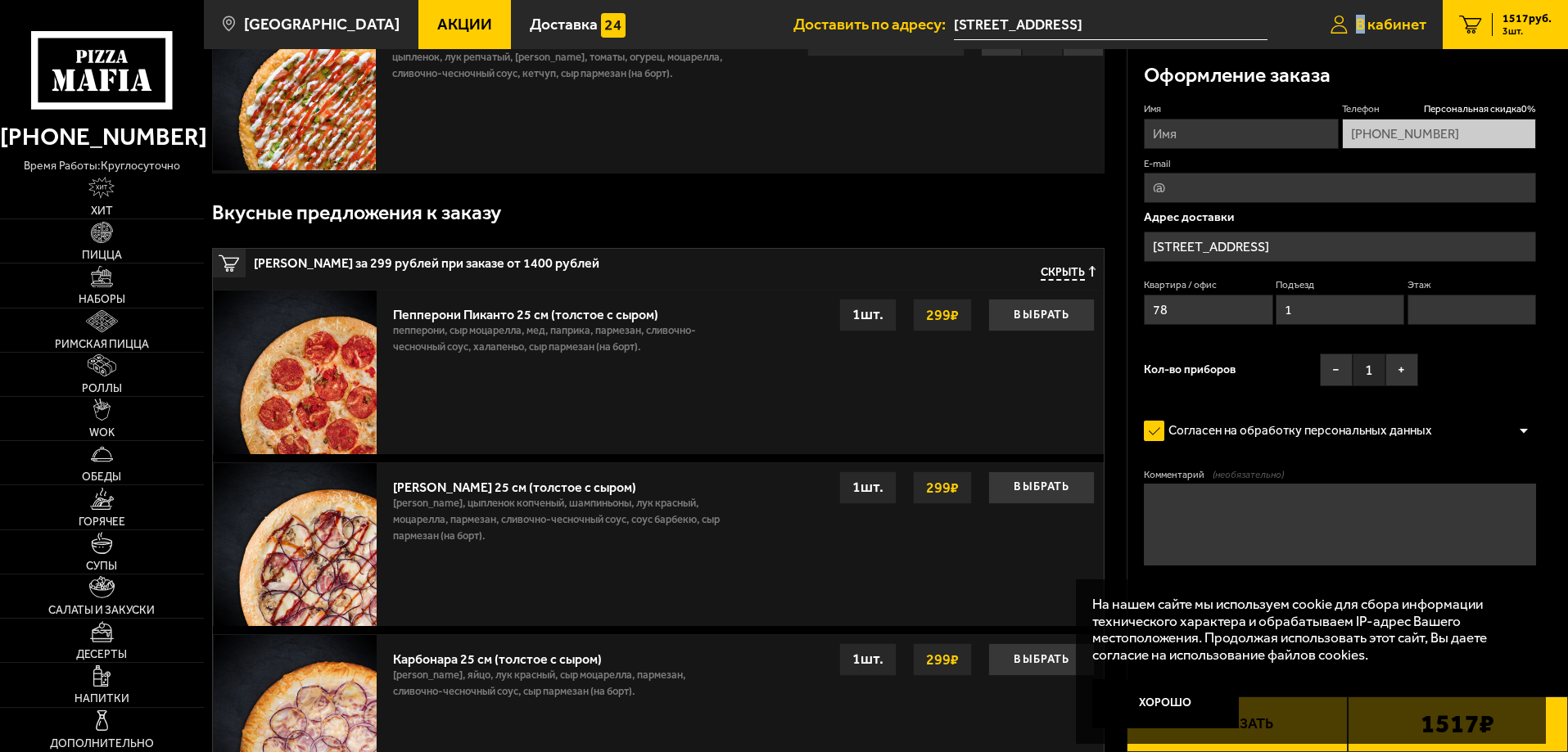
click at [1356, 20] on span "В кабинет" at bounding box center [1391, 25] width 70 height 16
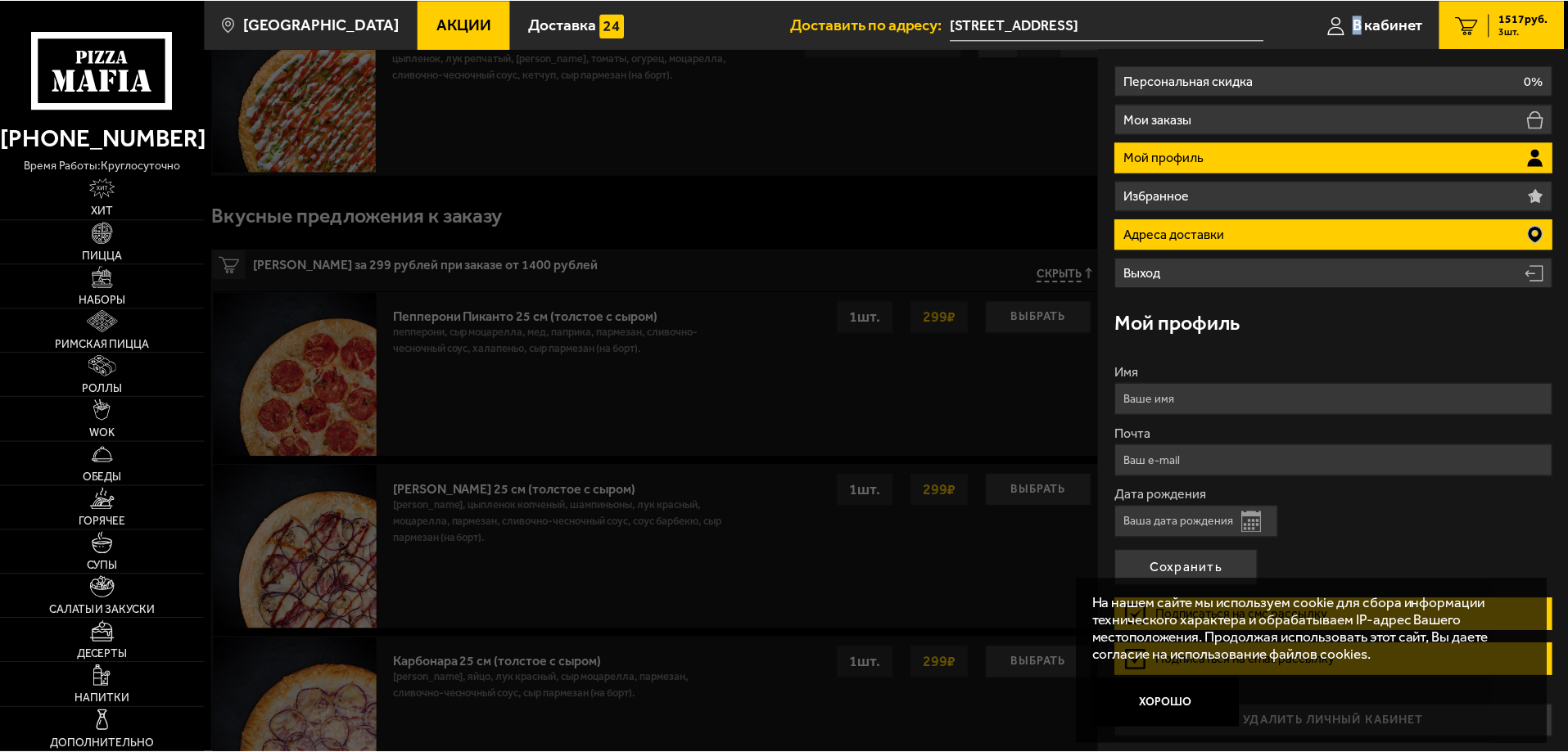
scroll to position [54, 0]
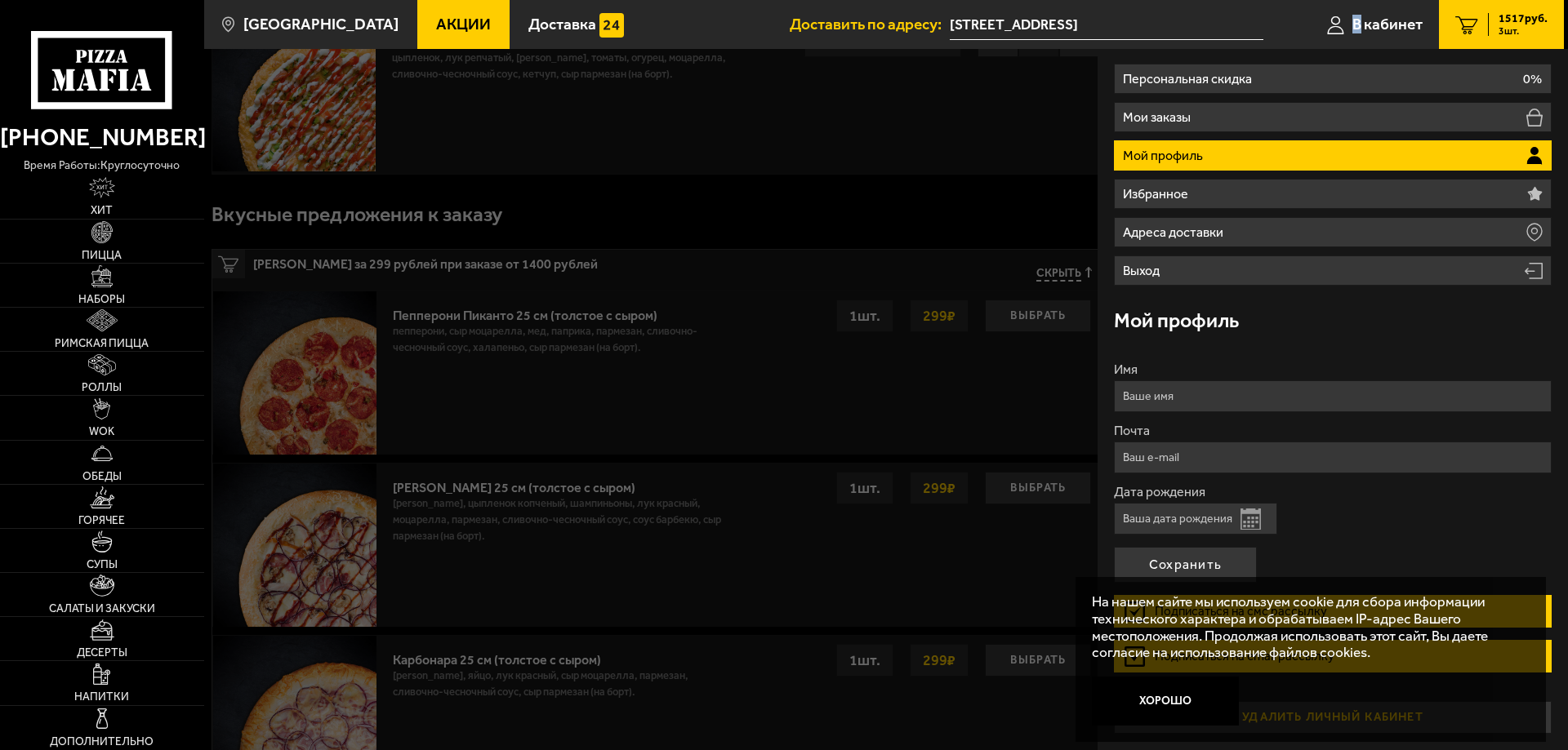
click at [1170, 707] on button "Хорошо" at bounding box center [1165, 702] width 147 height 49
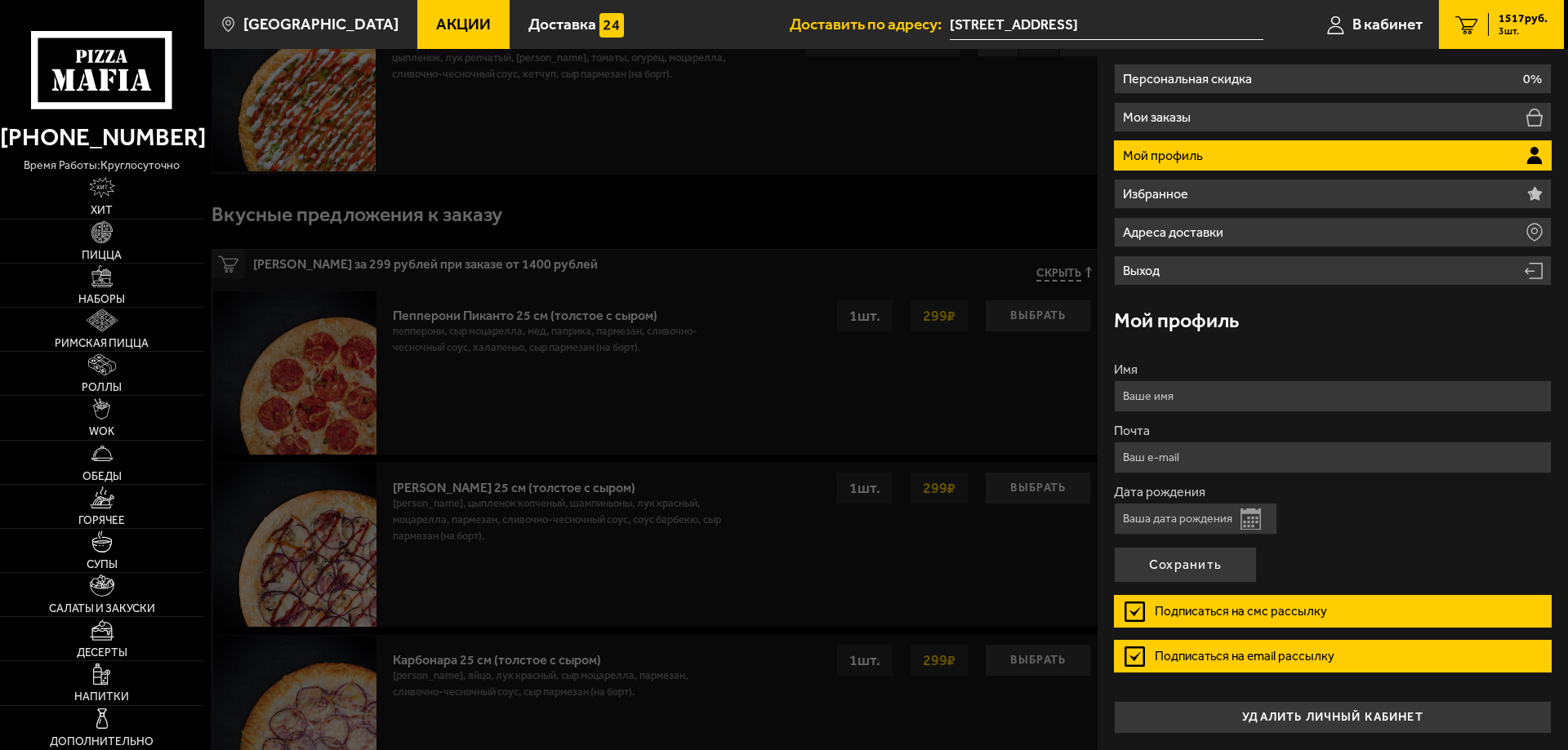
click at [1229, 164] on li "Мой профиль" at bounding box center [1333, 155] width 438 height 31
click at [929, 350] on div at bounding box center [989, 424] width 1568 height 750
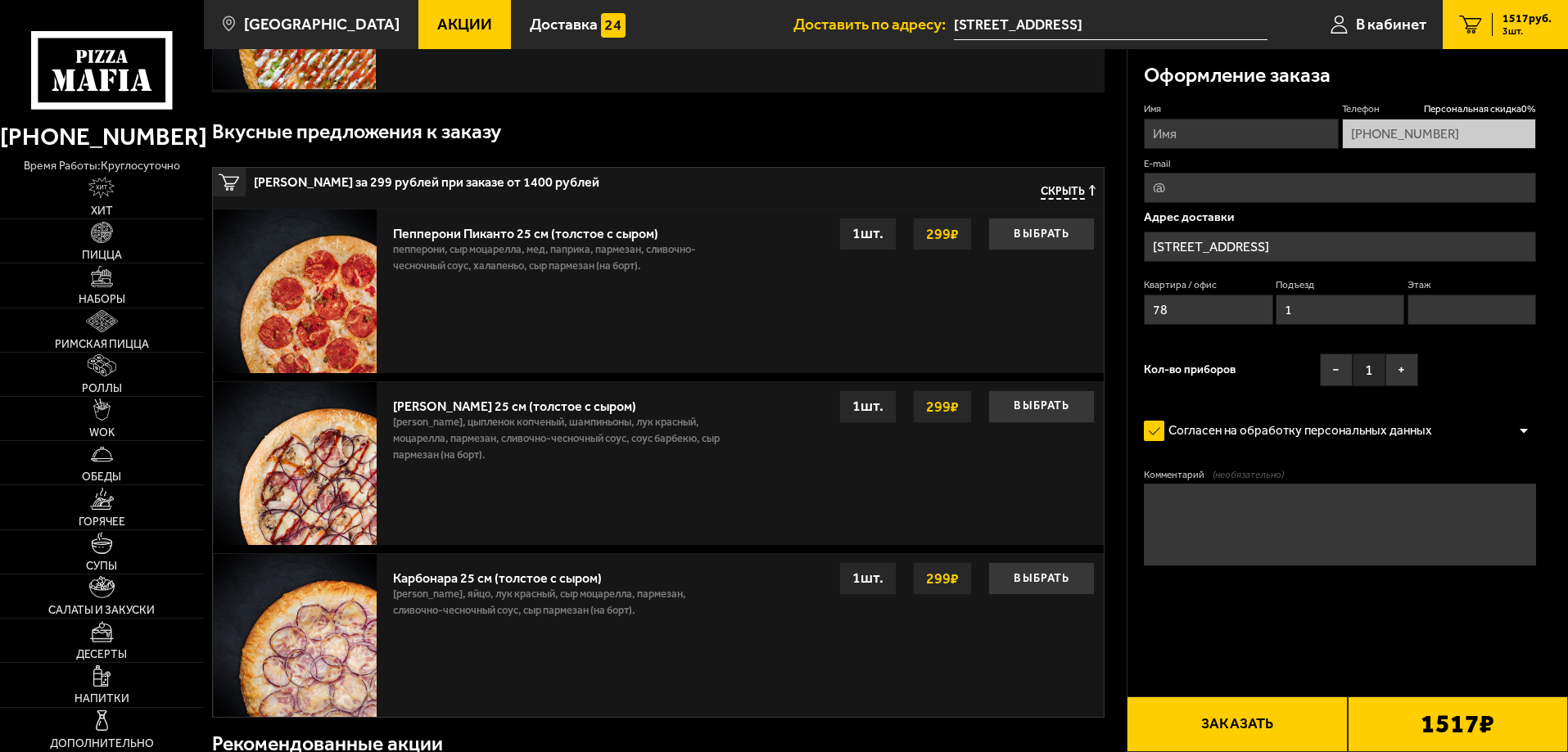
scroll to position [573, 0]
